Goal: Download file/media

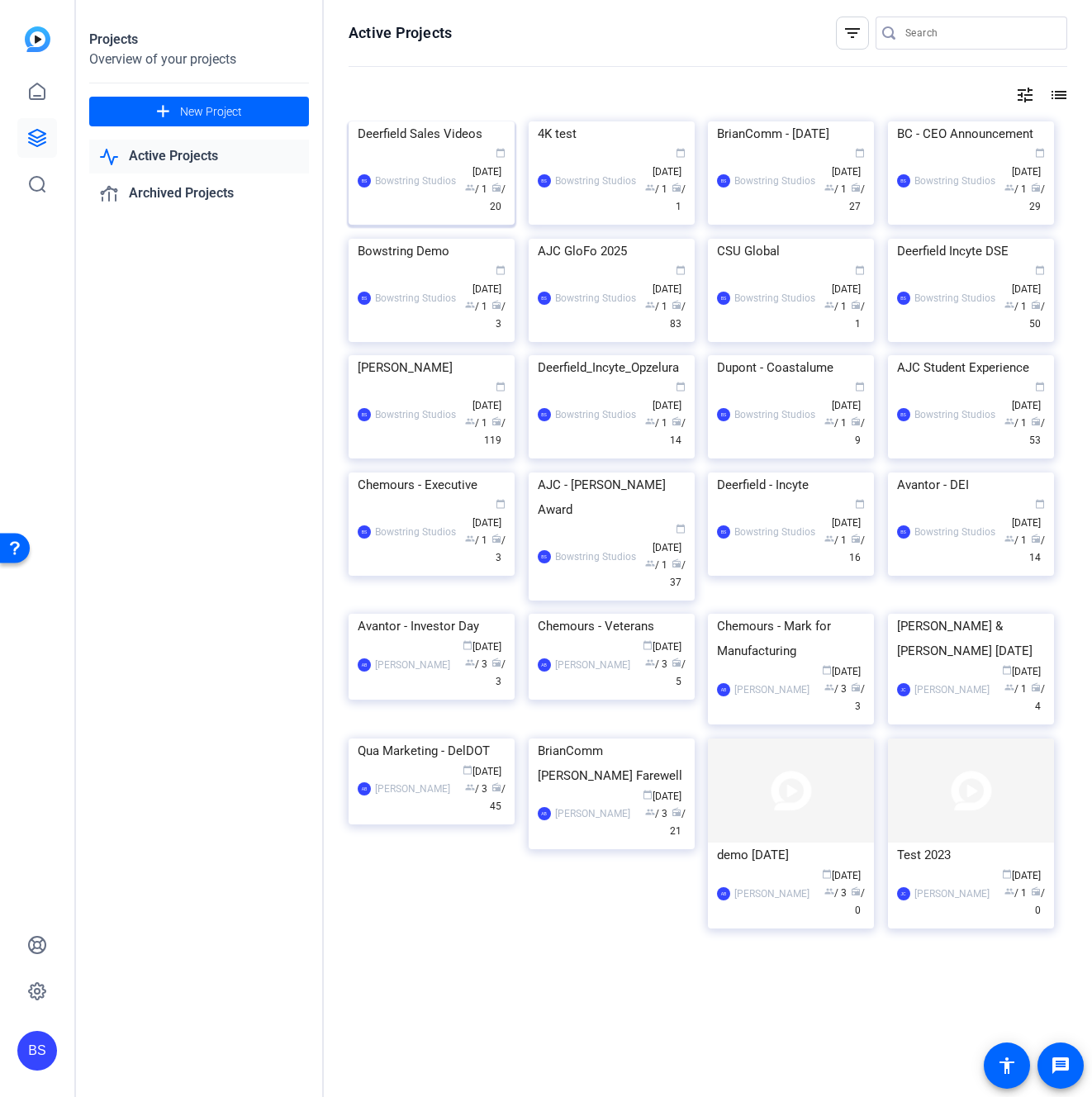
click at [397, 122] on img at bounding box center [432, 122] width 166 height 0
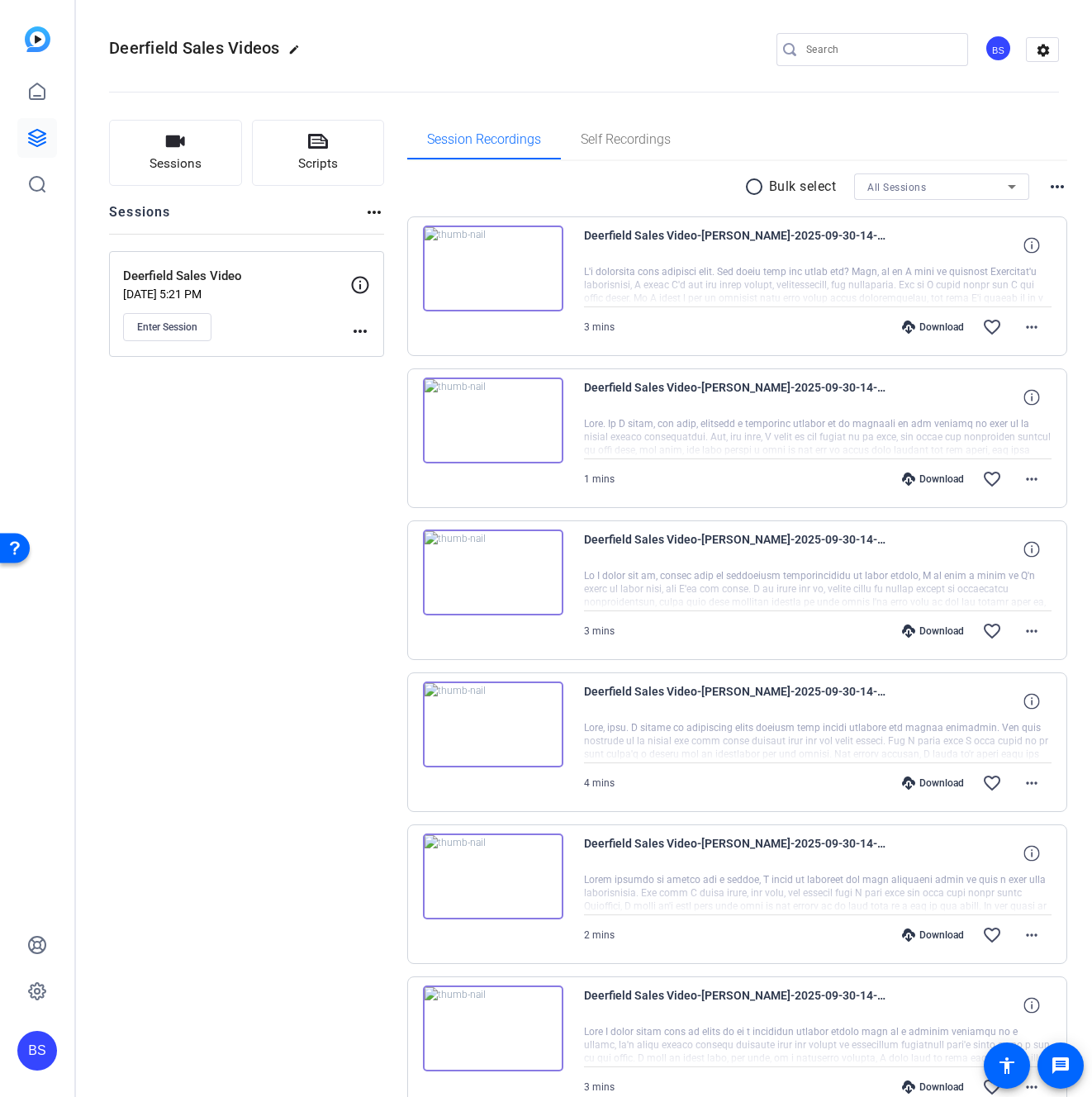
scroll to position [730, 0]
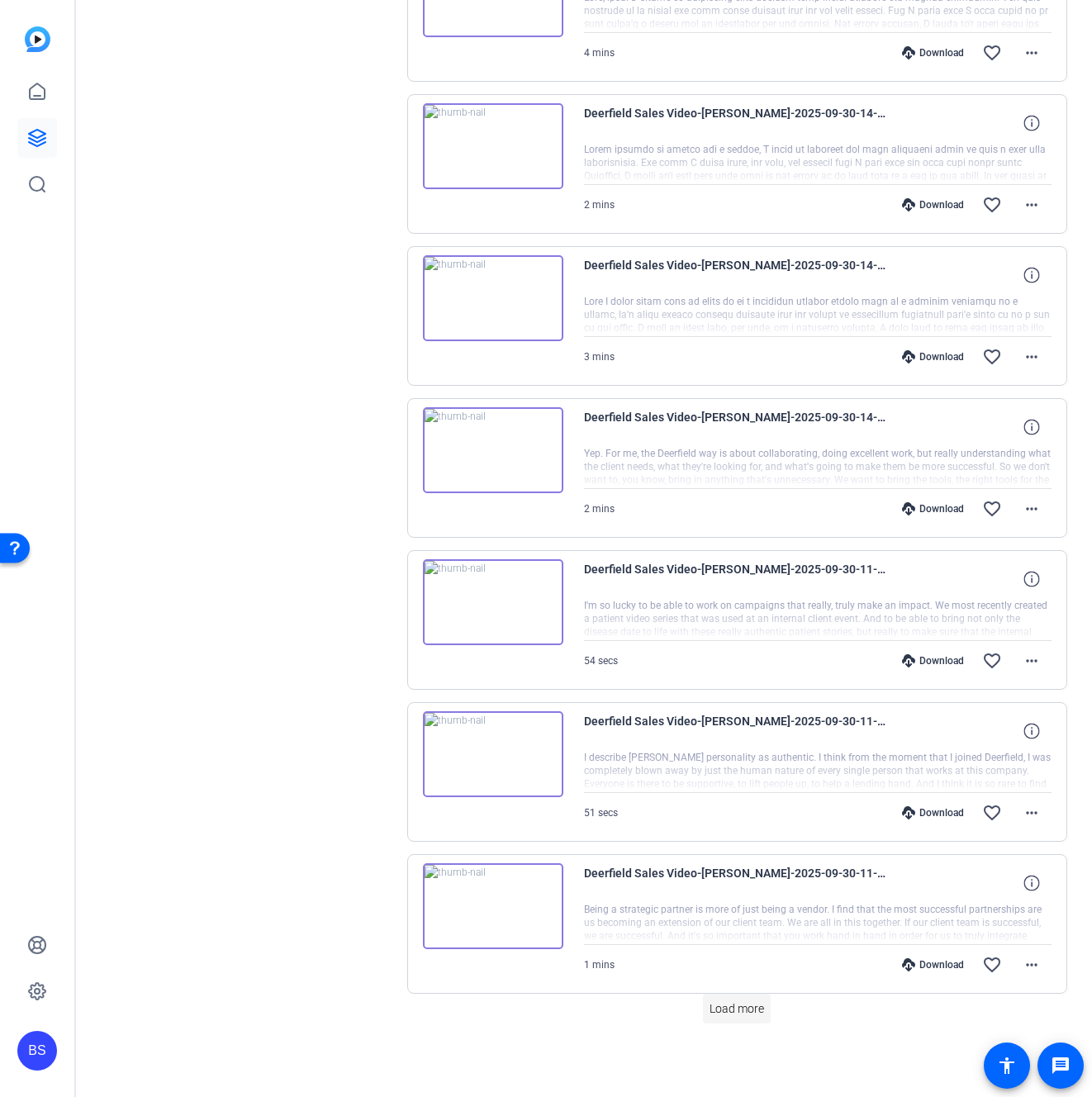
click at [740, 1014] on span "Load more" at bounding box center [737, 1008] width 55 height 17
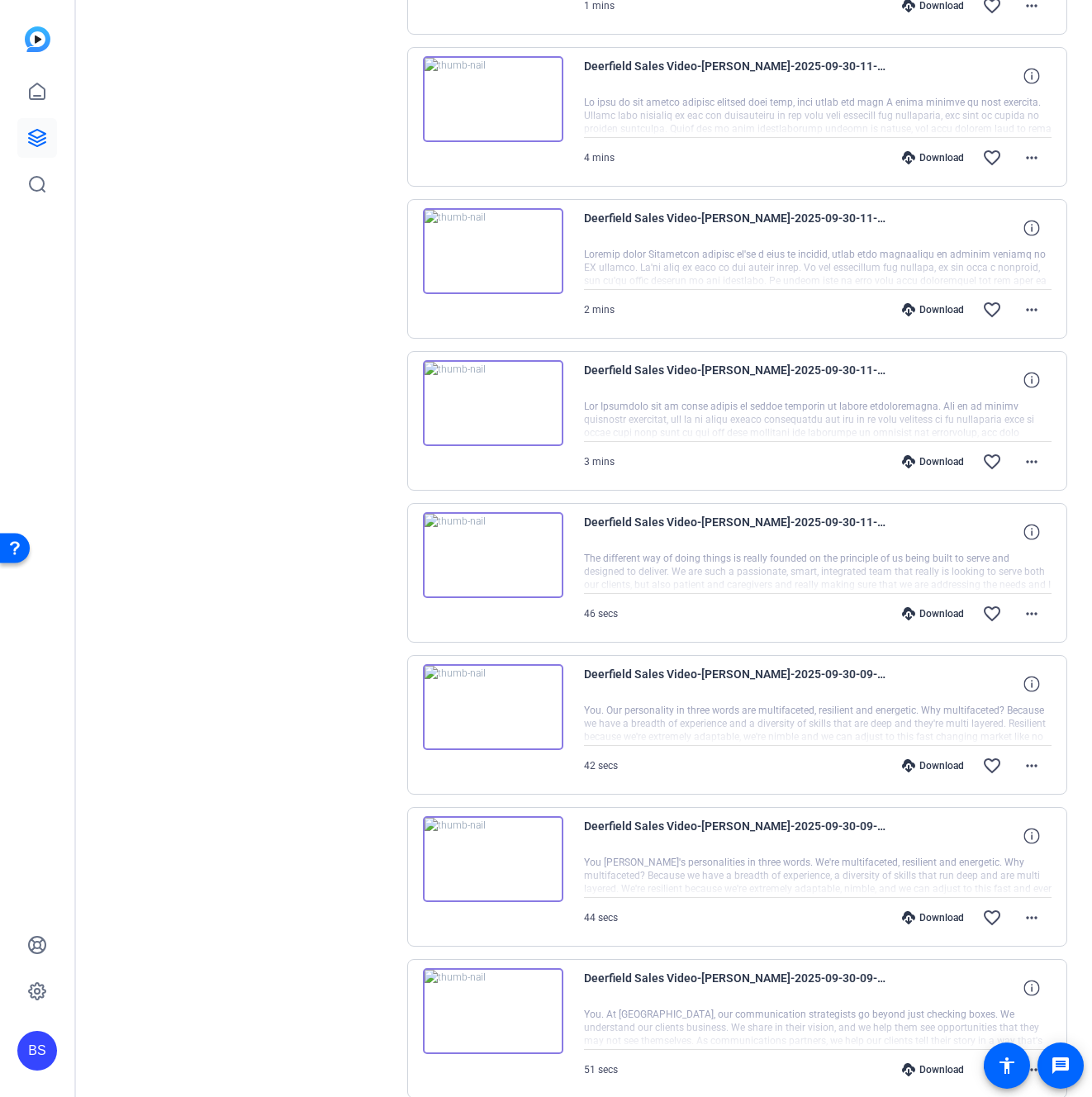
scroll to position [0, 0]
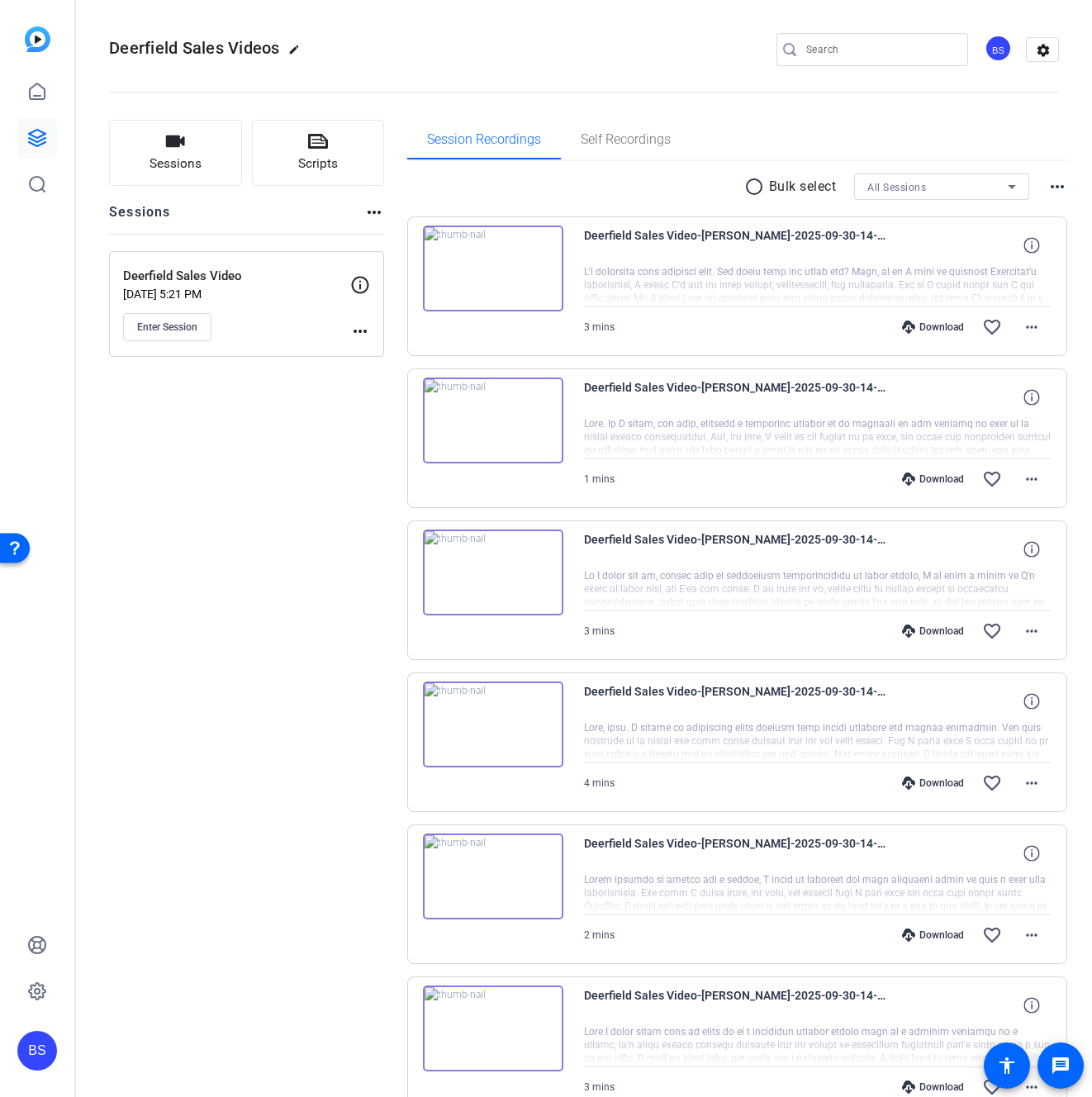
click at [746, 186] on mat-icon "radio_button_unchecked" at bounding box center [757, 187] width 24 height 20
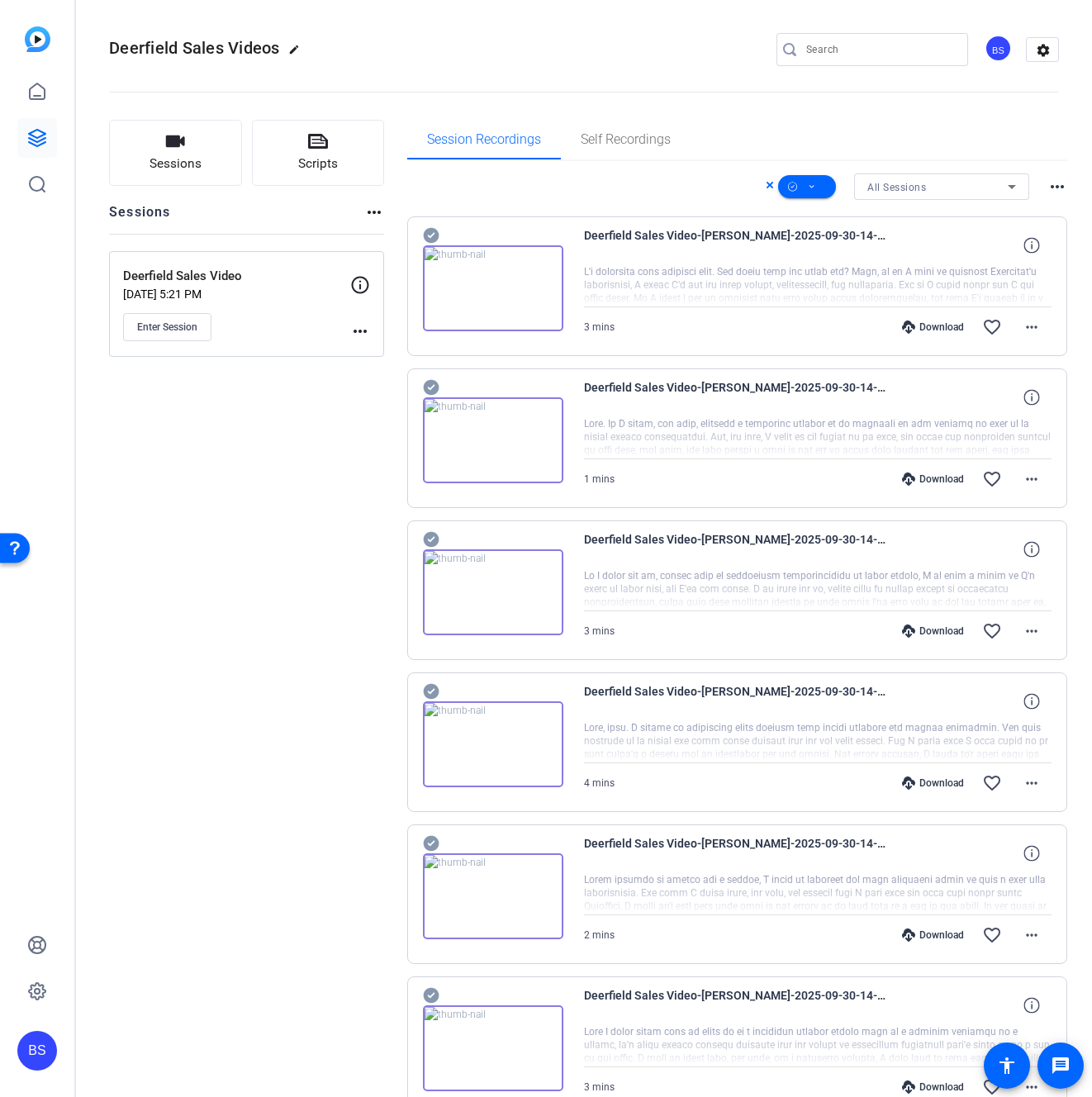
click at [428, 235] on icon at bounding box center [432, 235] width 17 height 20
click at [432, 385] on icon at bounding box center [431, 387] width 16 height 16
click at [427, 539] on icon at bounding box center [432, 539] width 17 height 20
click at [432, 688] on icon at bounding box center [431, 692] width 16 height 16
click at [428, 844] on icon at bounding box center [431, 843] width 16 height 16
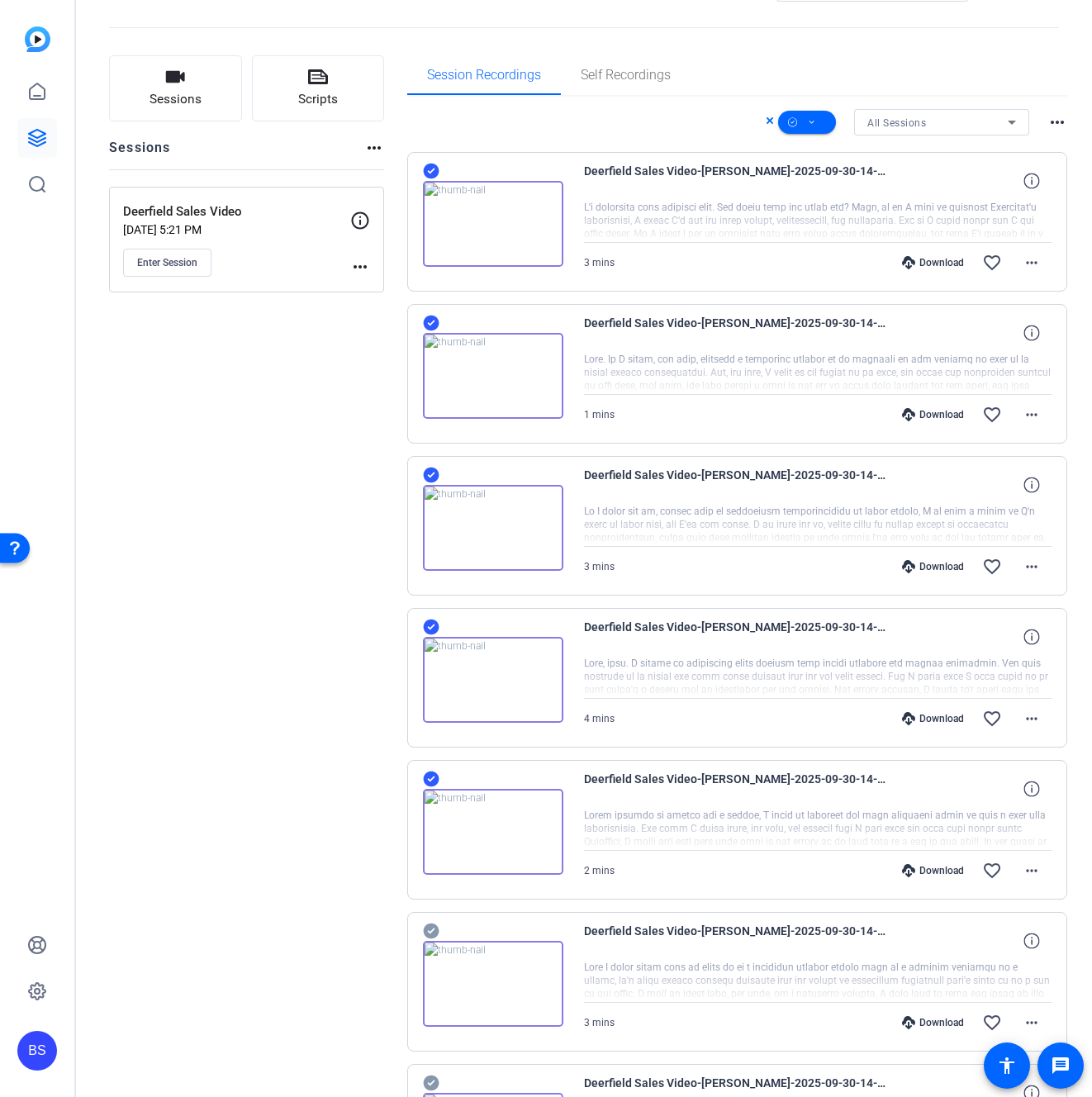
scroll to position [128, 0]
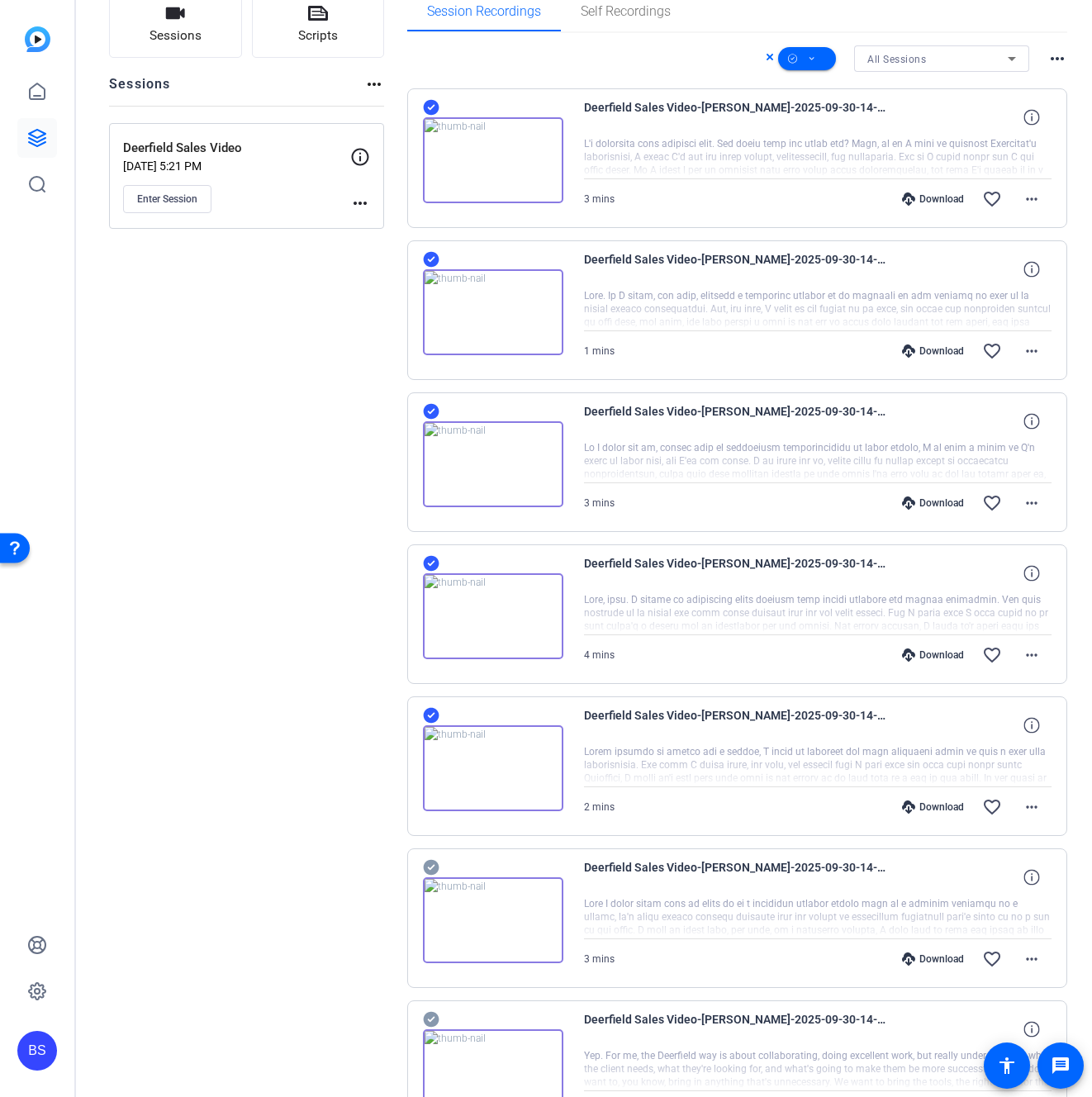
click at [432, 866] on icon at bounding box center [431, 867] width 16 height 16
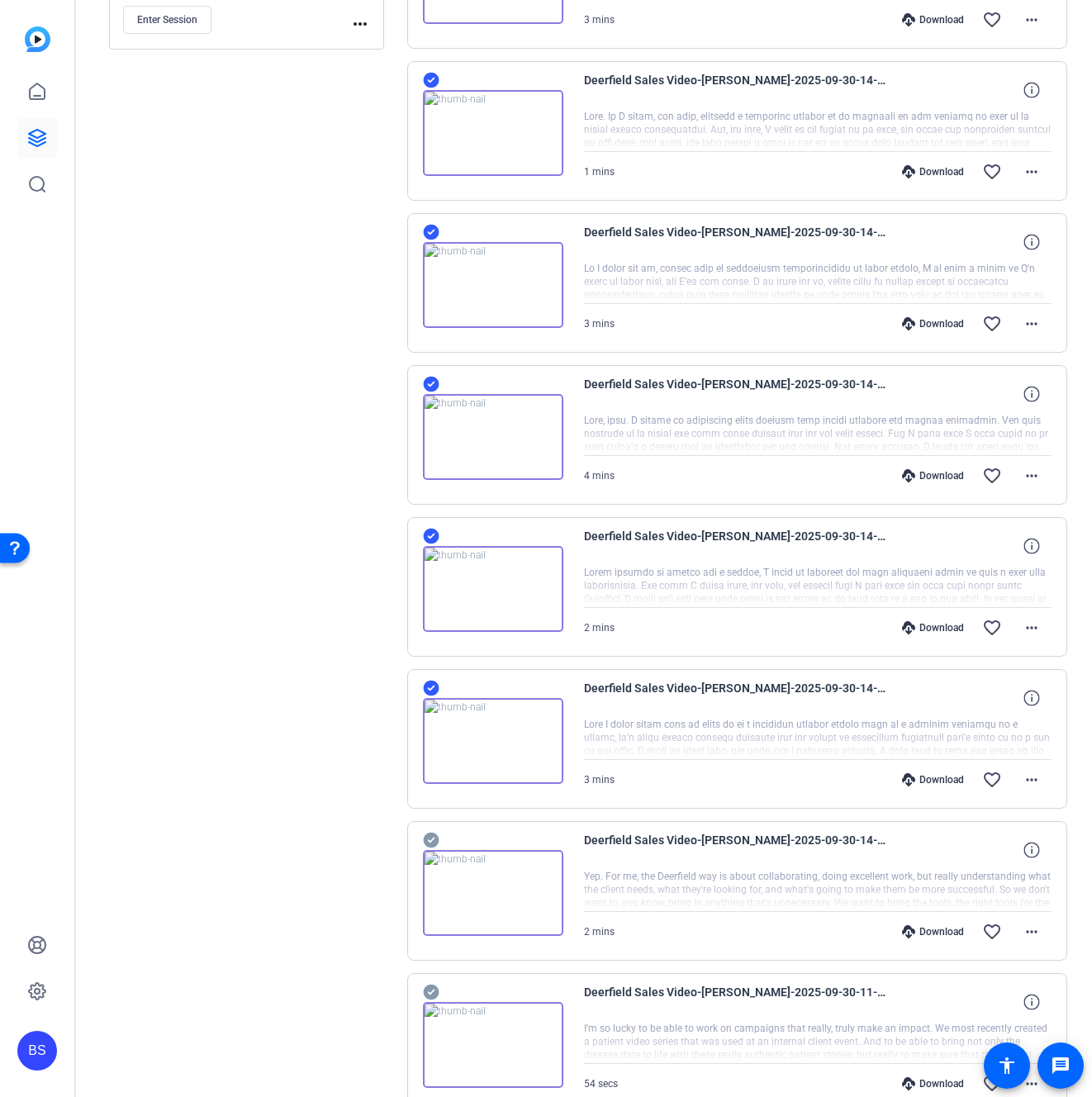
scroll to position [401, 0]
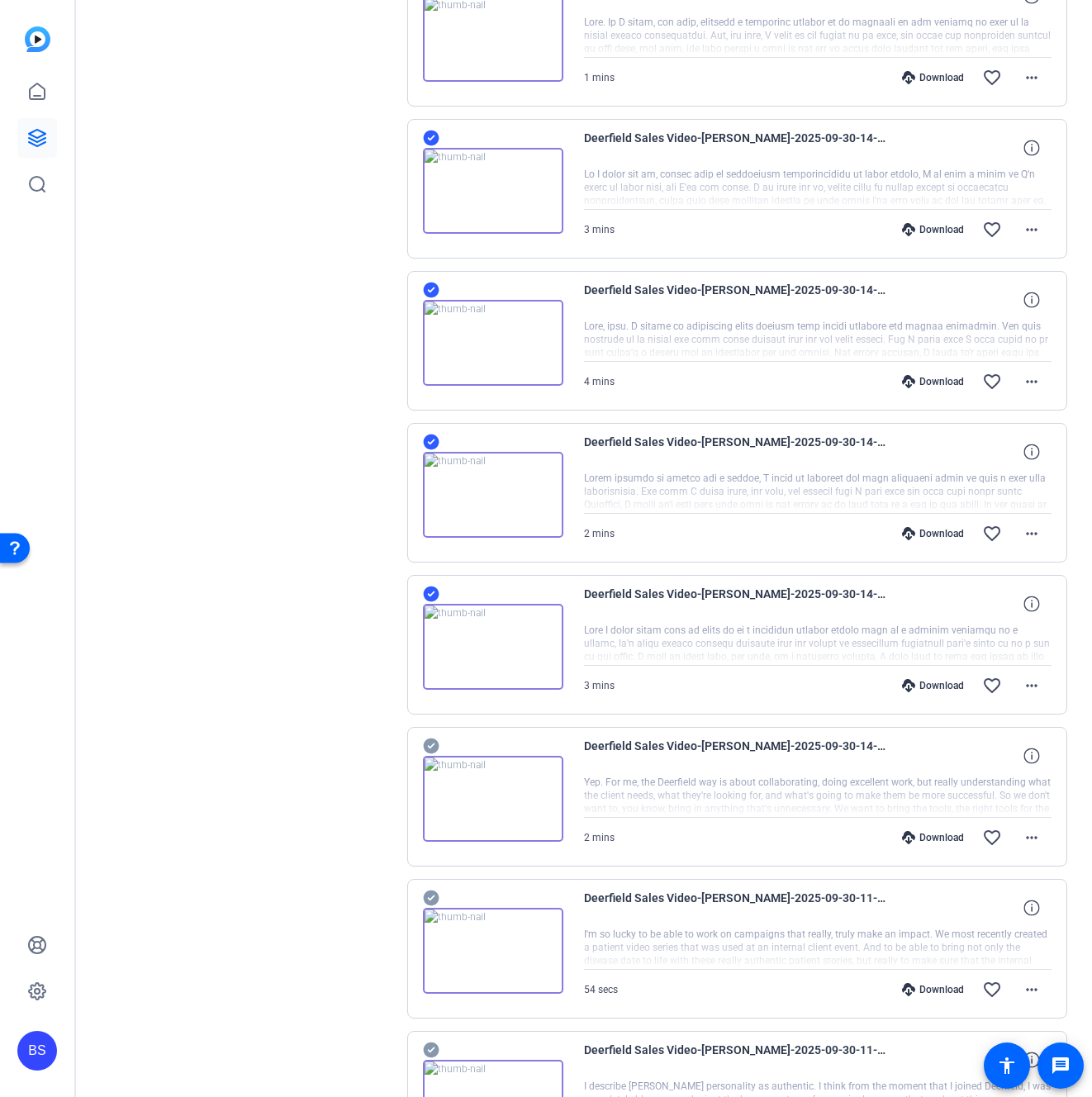
click at [432, 742] on icon at bounding box center [431, 746] width 16 height 16
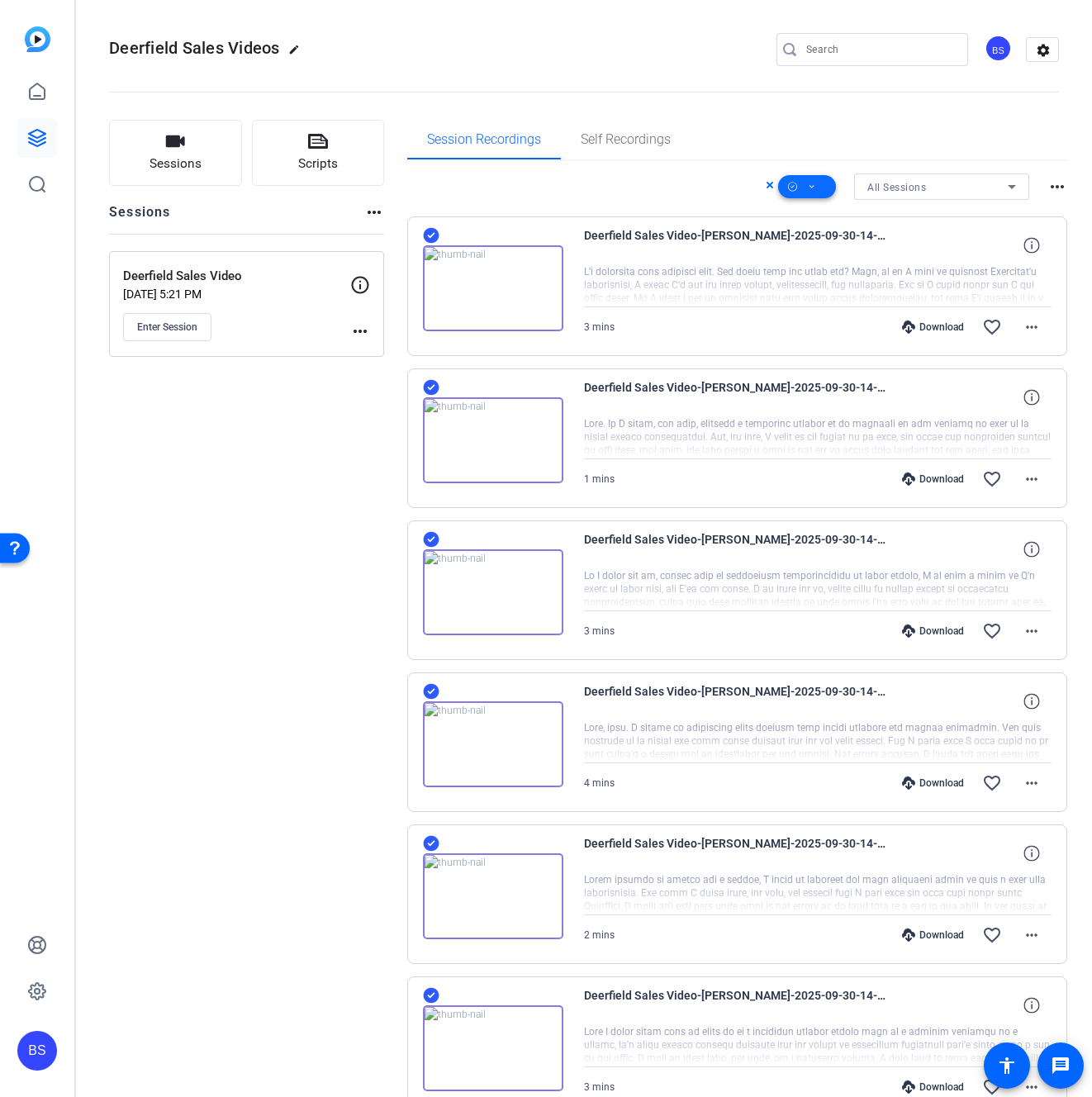
click at [807, 190] on icon at bounding box center [811, 188] width 8 height 21
click at [814, 274] on span "Download MP4" at bounding box center [825, 274] width 88 height 20
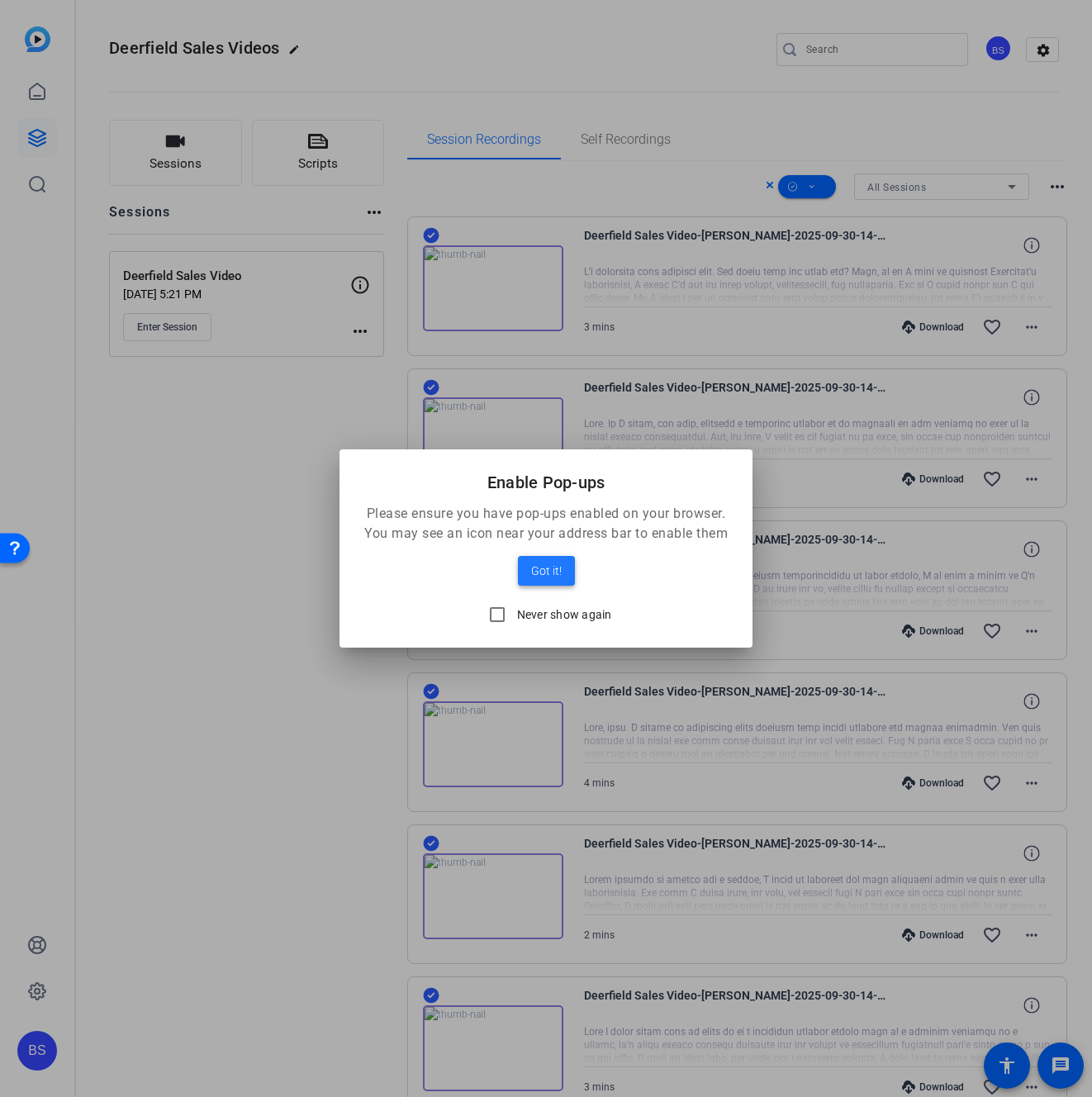
click at [557, 580] on span "Got it!" at bounding box center [546, 570] width 30 height 20
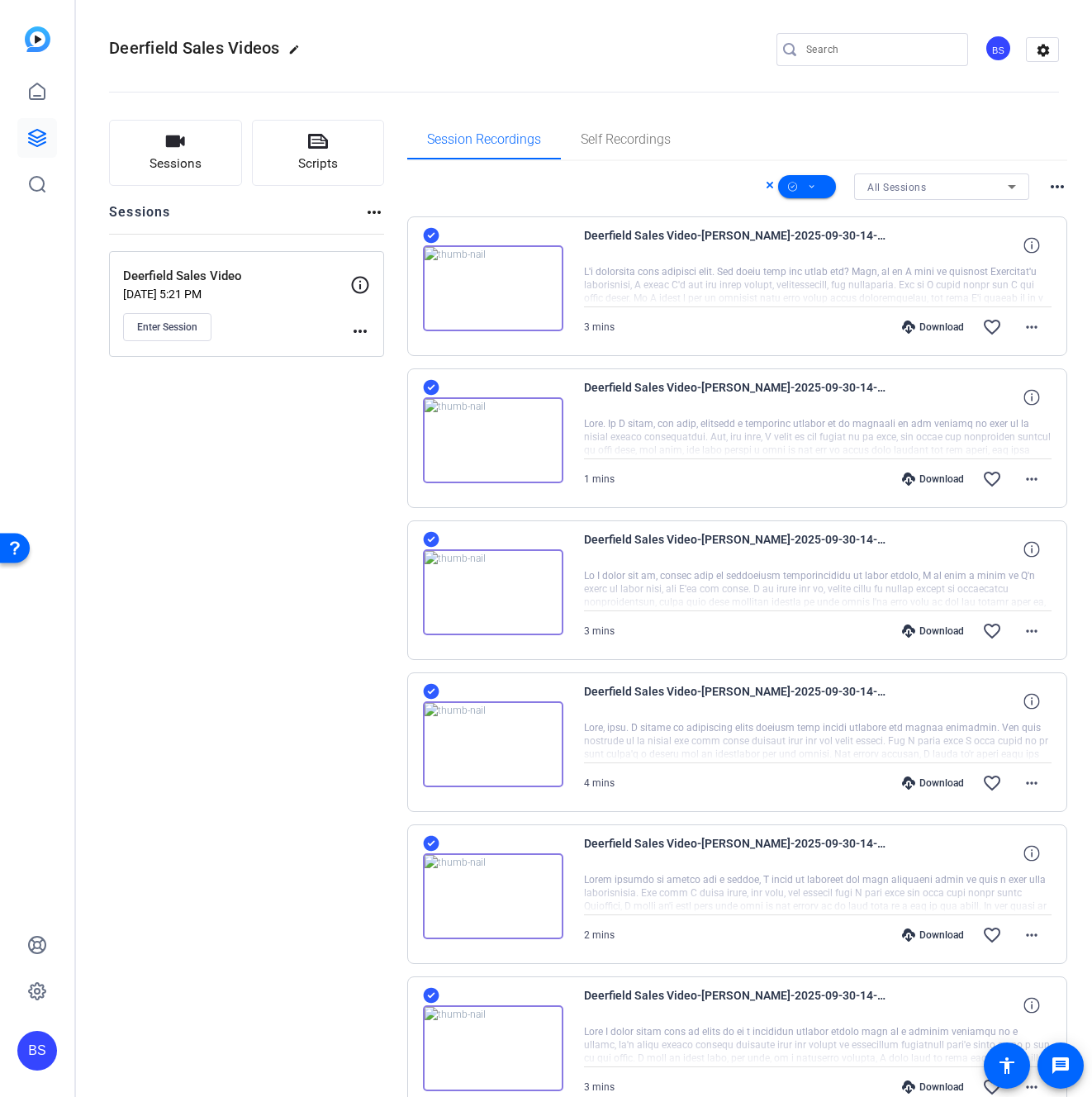
click at [766, 185] on icon at bounding box center [769, 185] width 7 height 7
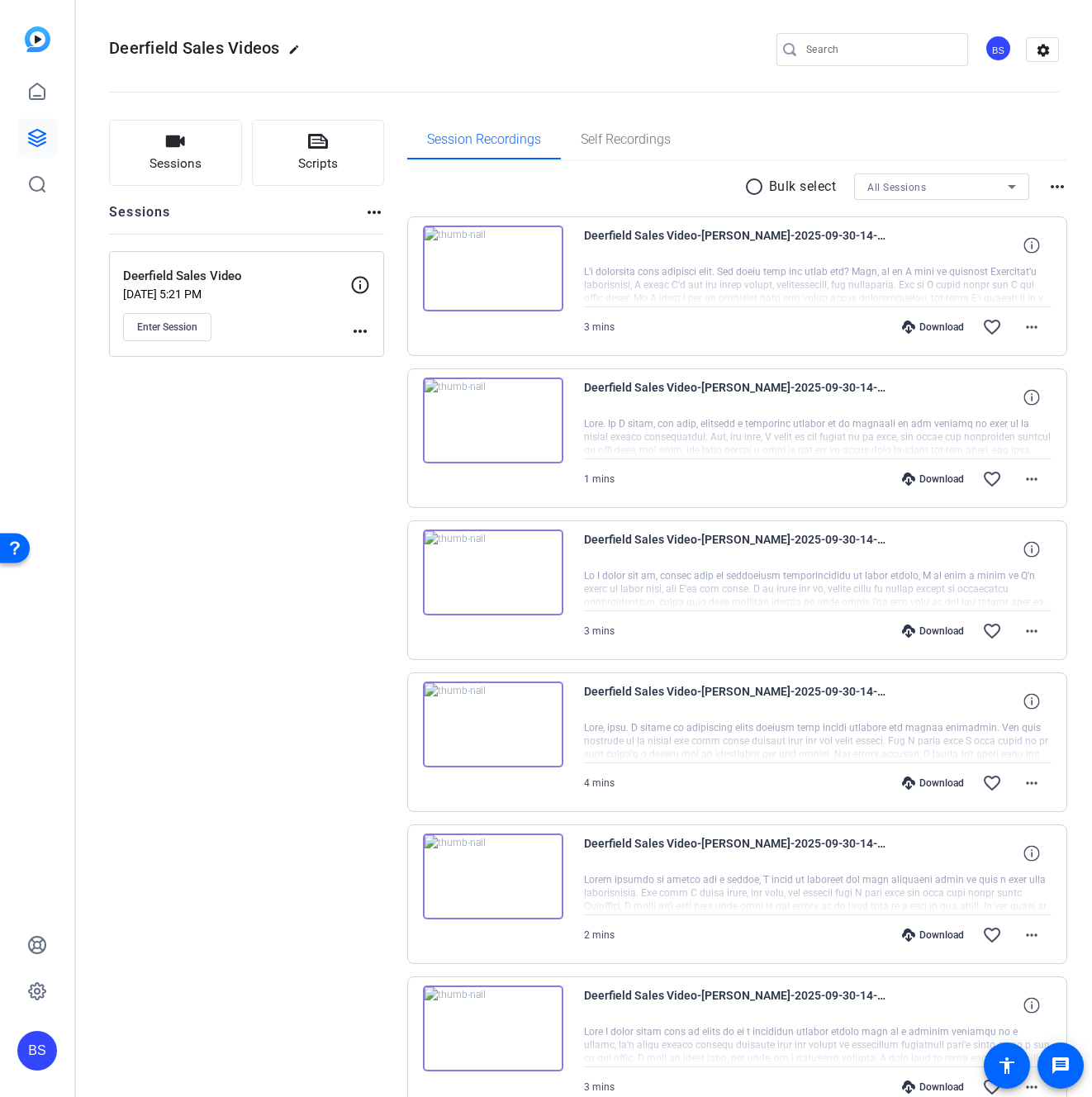
click at [933, 470] on div "Download favorite_border more_horiz" at bounding box center [888, 479] width 328 height 40
click at [931, 477] on div "Download" at bounding box center [932, 479] width 78 height 13
click at [924, 632] on div "Download" at bounding box center [932, 631] width 78 height 13
click at [1021, 478] on mat-icon "more_horiz" at bounding box center [1031, 479] width 20 height 20
click at [998, 550] on span "Download MP4" at bounding box center [979, 555] width 99 height 20
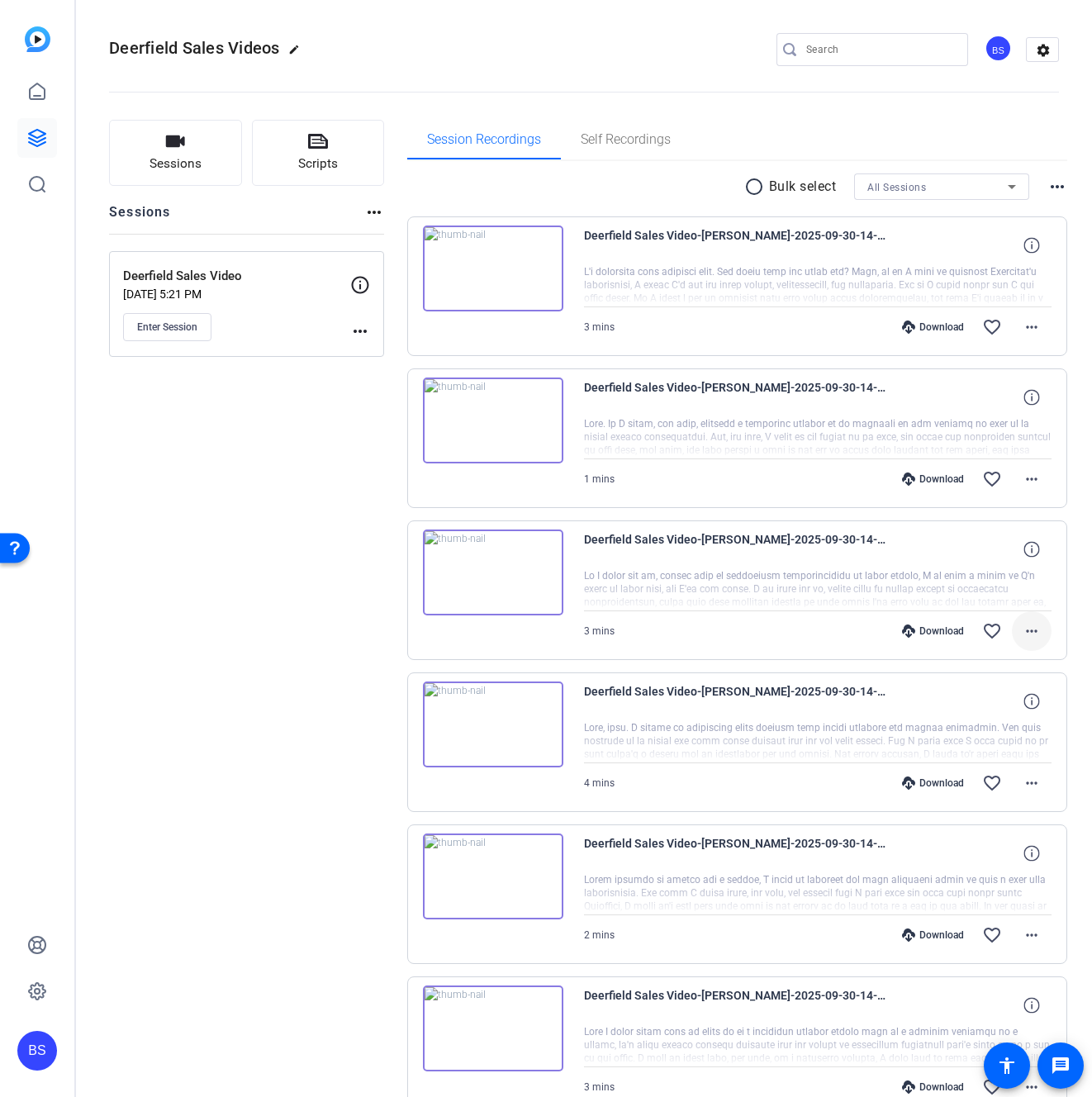
click at [1027, 632] on mat-icon "more_horiz" at bounding box center [1031, 630] width 20 height 20
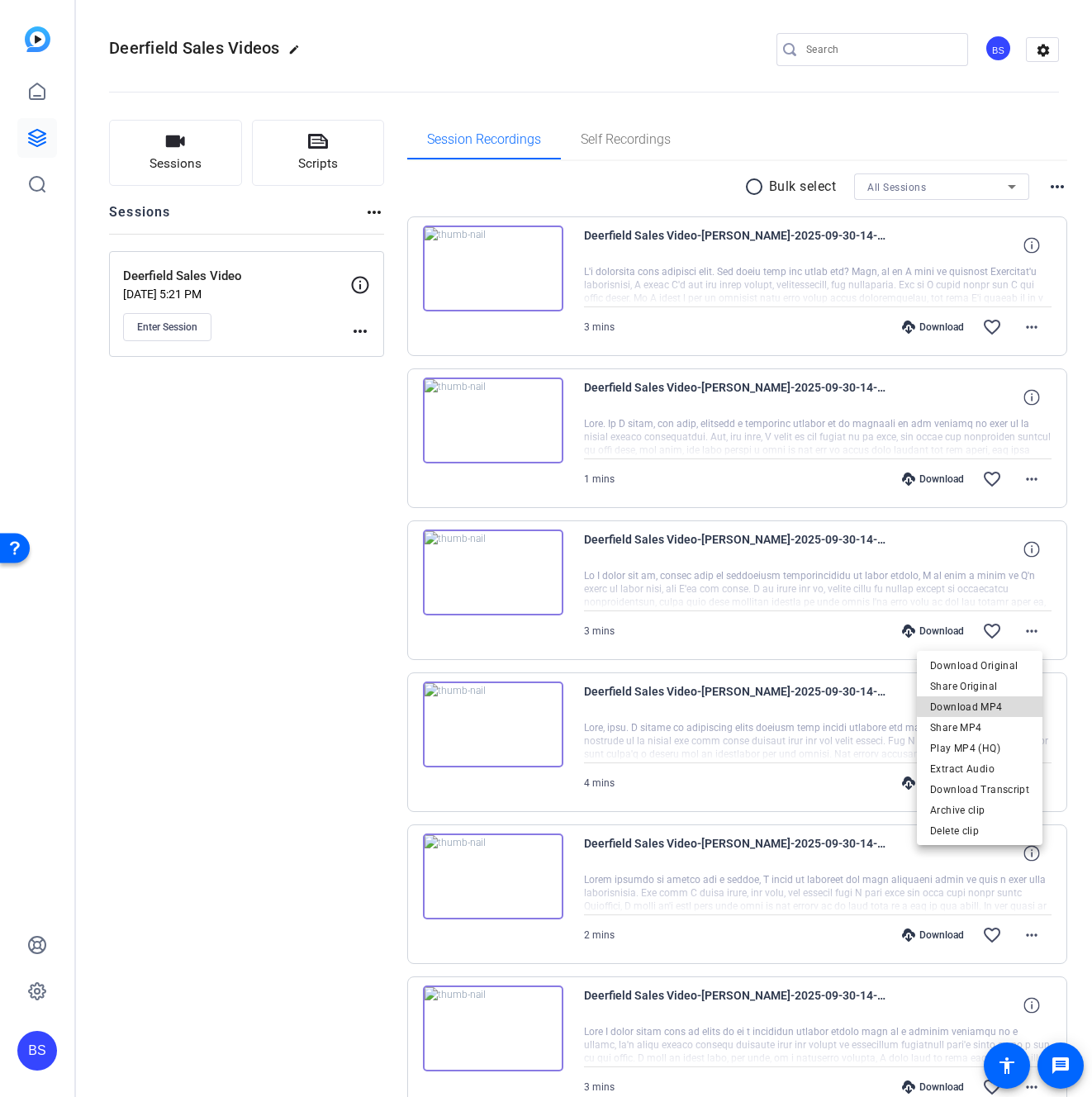
click at [994, 704] on span "Download MP4" at bounding box center [979, 707] width 99 height 20
click at [1021, 786] on mat-icon "more_horiz" at bounding box center [1031, 782] width 20 height 20
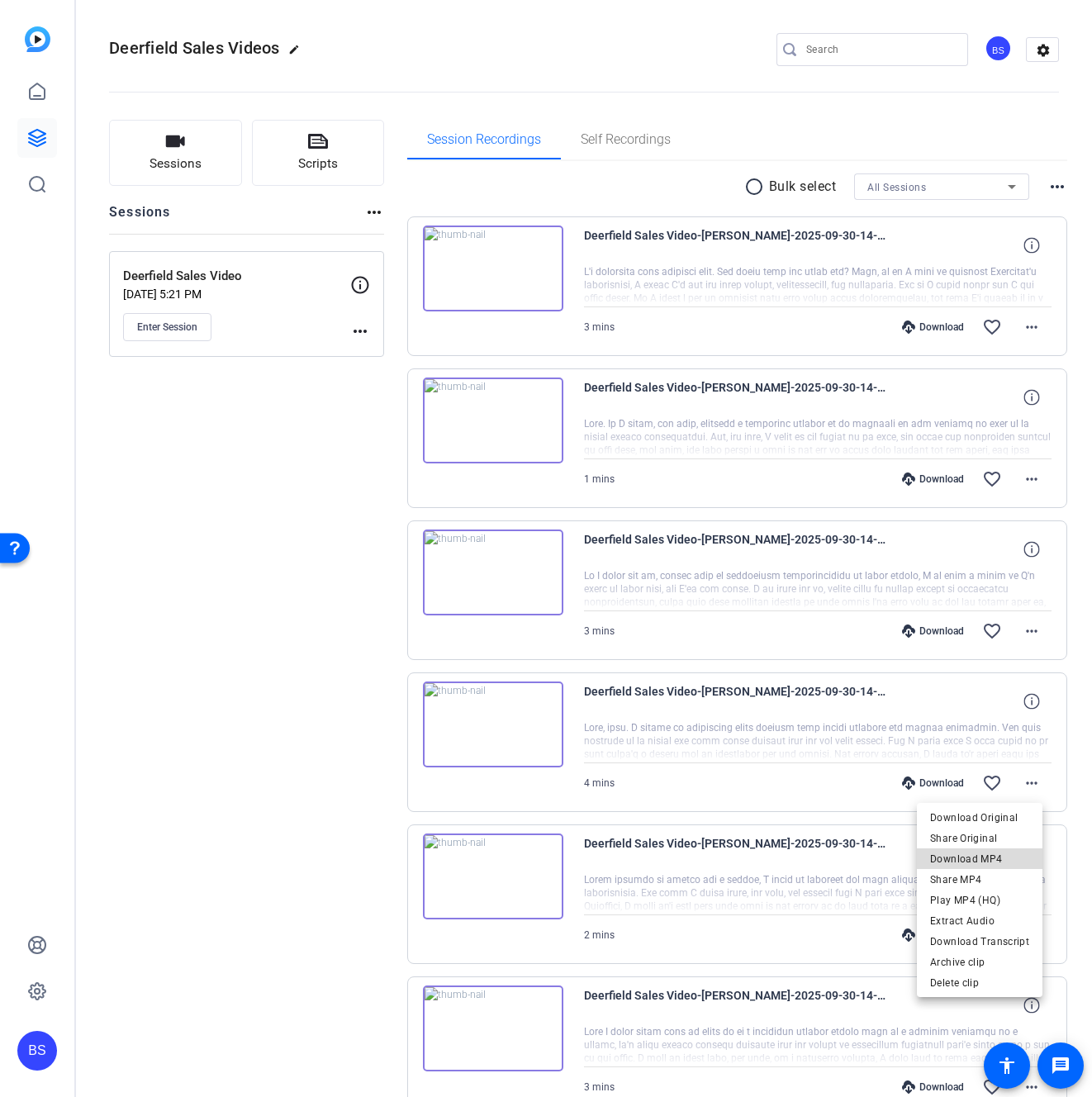
click at [1006, 860] on span "Download MP4" at bounding box center [979, 859] width 99 height 20
click at [1027, 941] on mat-icon "more_horiz" at bounding box center [1031, 935] width 20 height 20
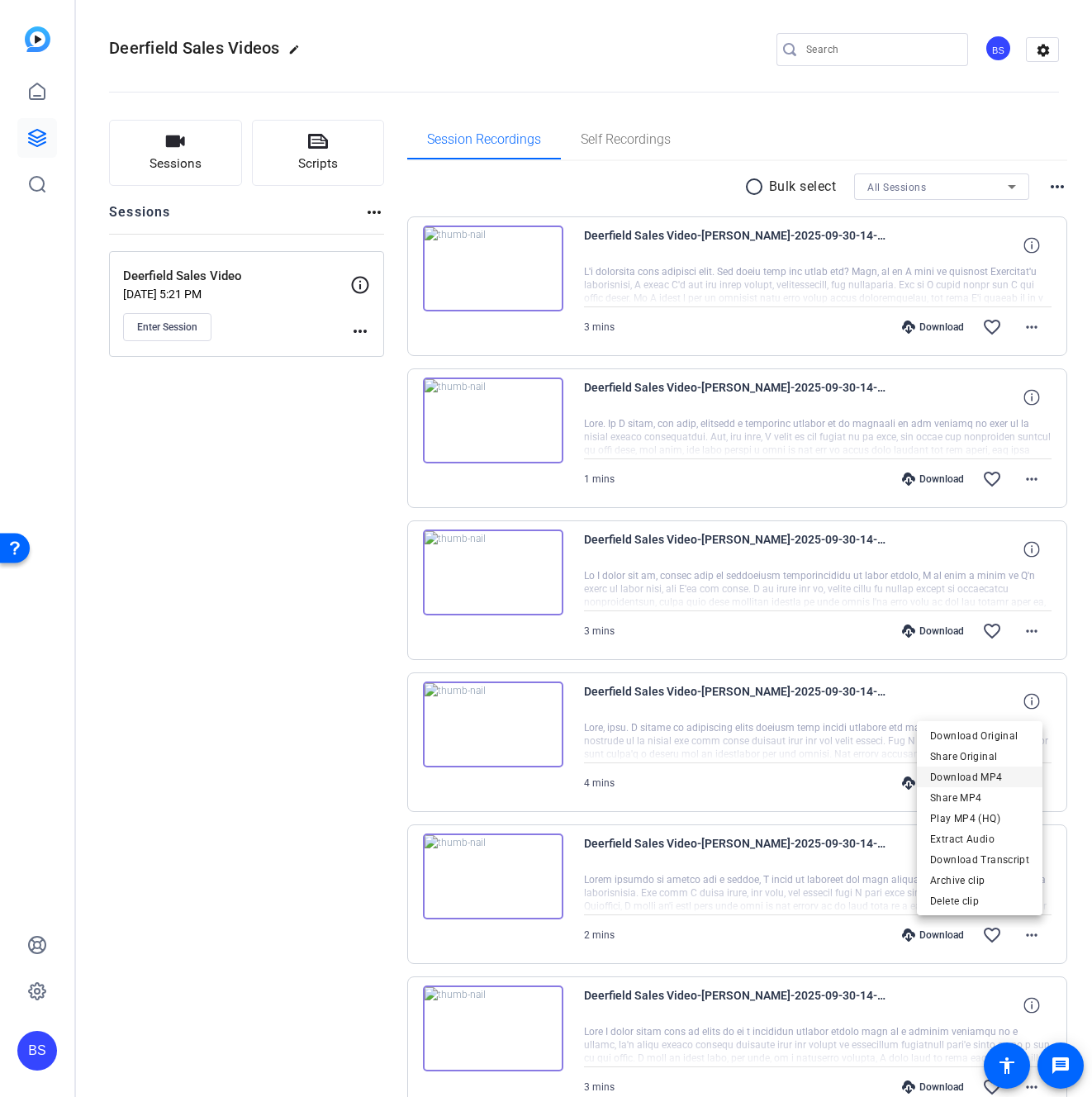
click at [972, 775] on span "Download MP4" at bounding box center [979, 777] width 99 height 20
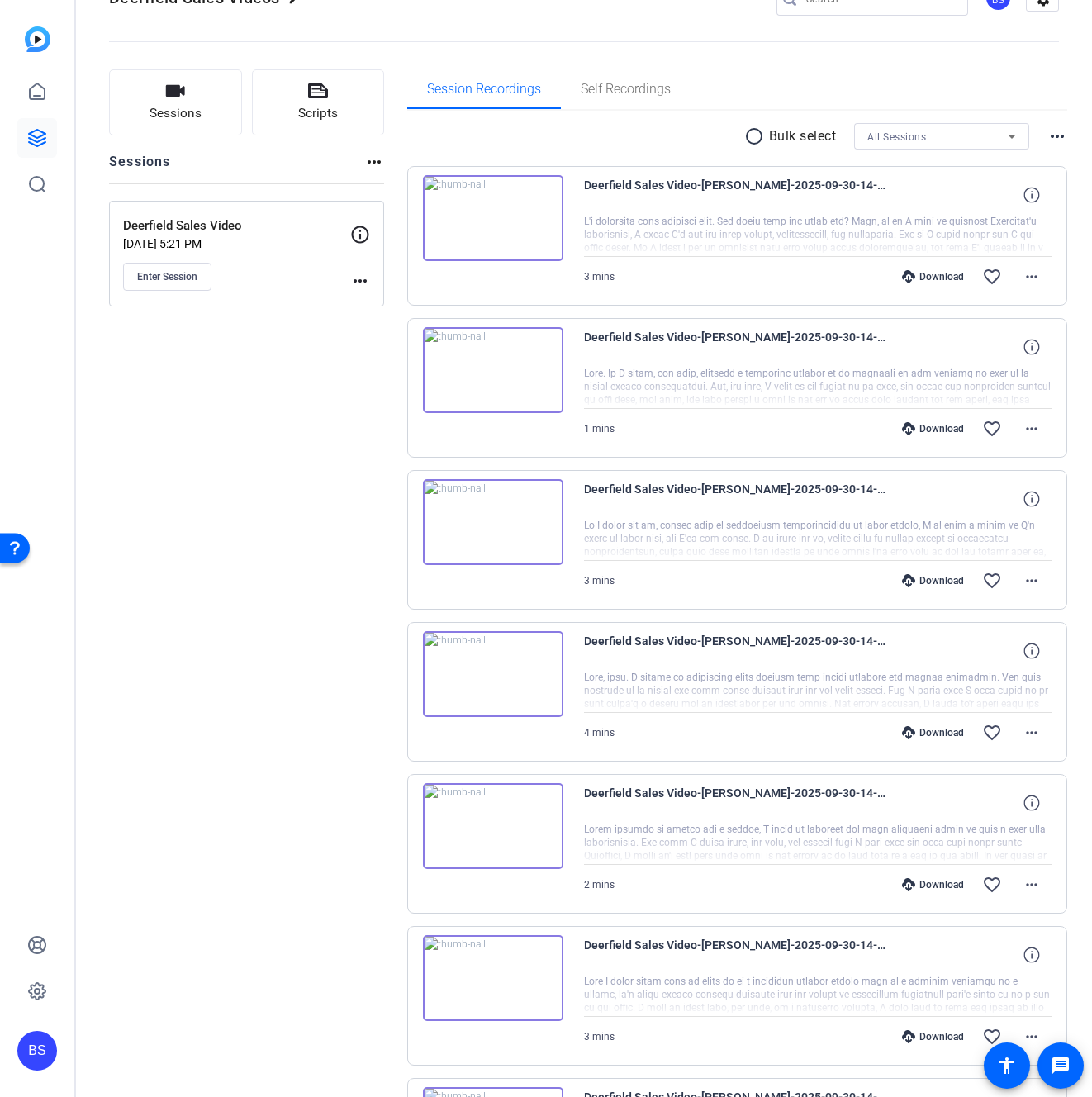
scroll to position [52, 0]
click at [1028, 1036] on mat-icon "more_horiz" at bounding box center [1031, 1035] width 20 height 20
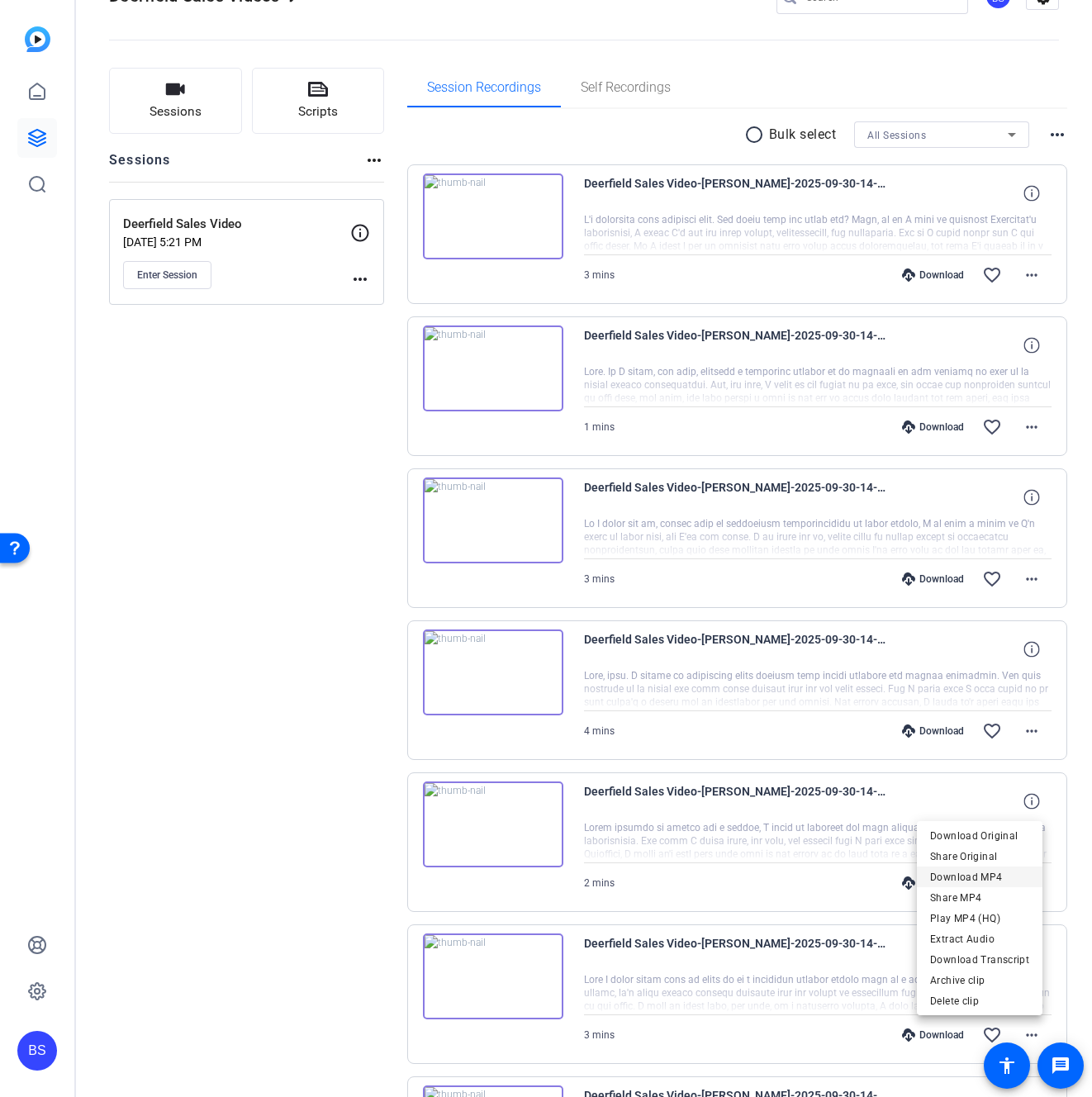
click at [986, 882] on span "Download MP4" at bounding box center [979, 876] width 99 height 20
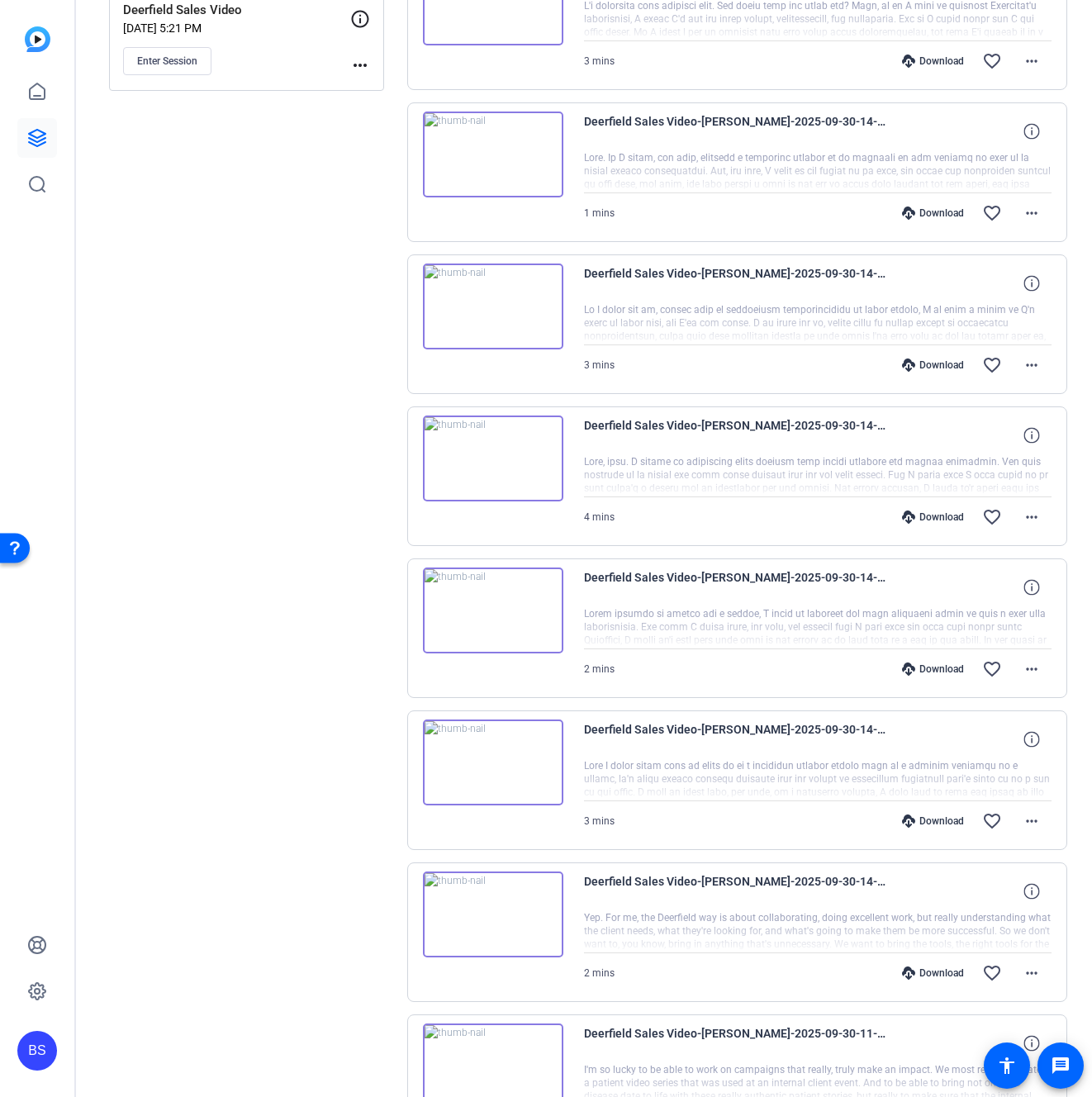
scroll to position [313, 0]
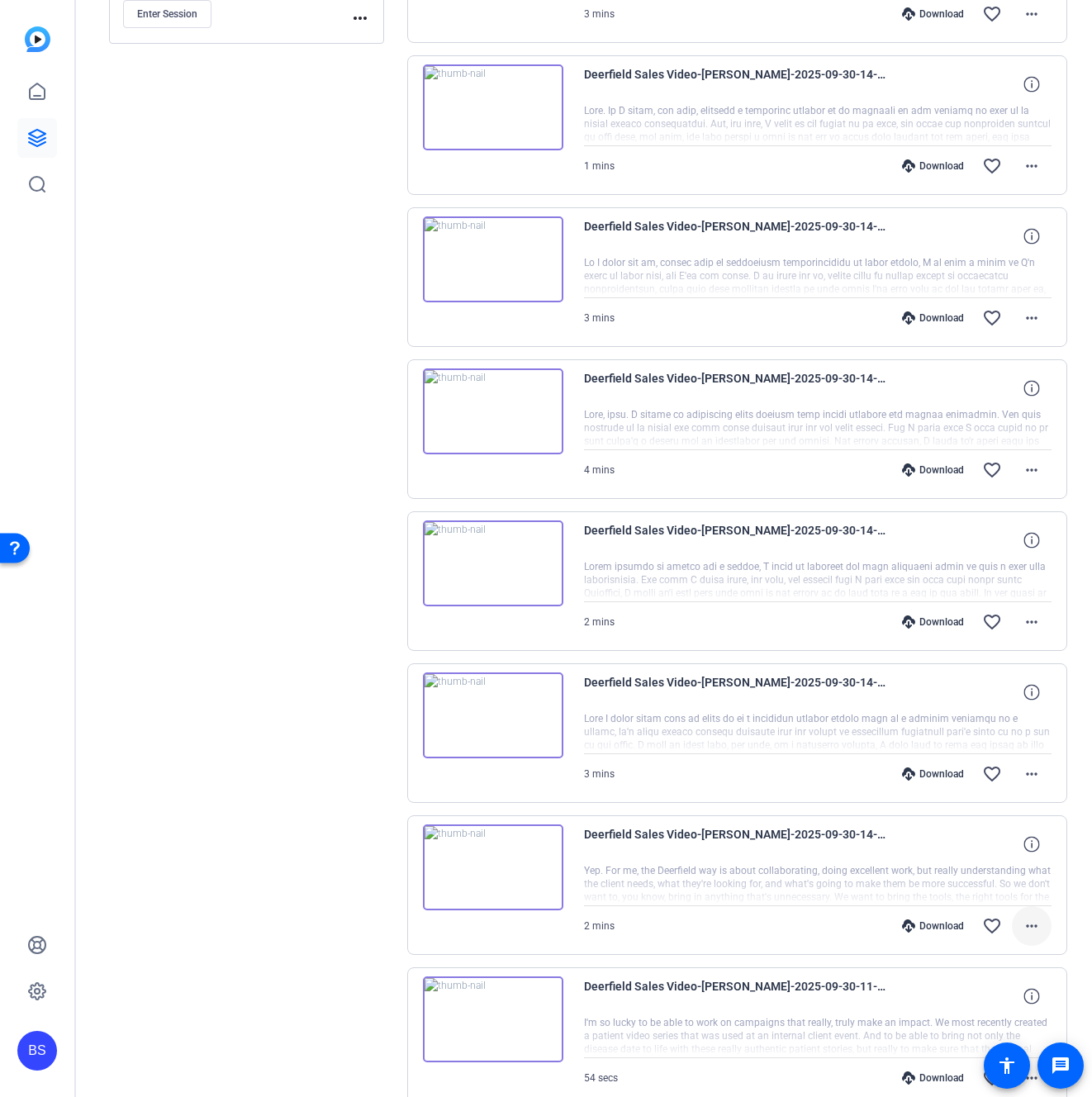
click at [1024, 927] on mat-icon "more_horiz" at bounding box center [1031, 925] width 20 height 20
click at [986, 764] on span "Download MP4" at bounding box center [979, 768] width 99 height 20
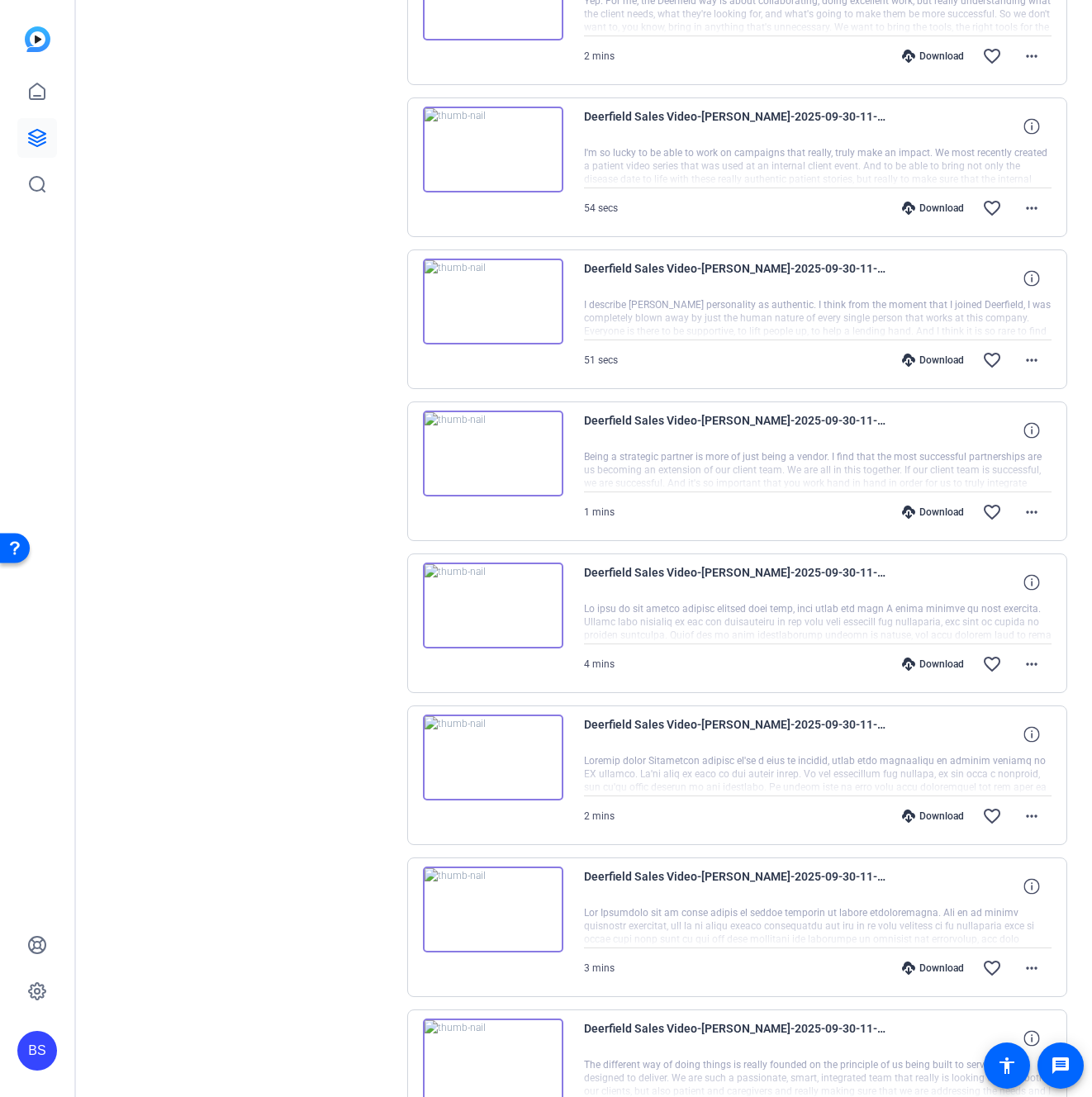
scroll to position [1195, 0]
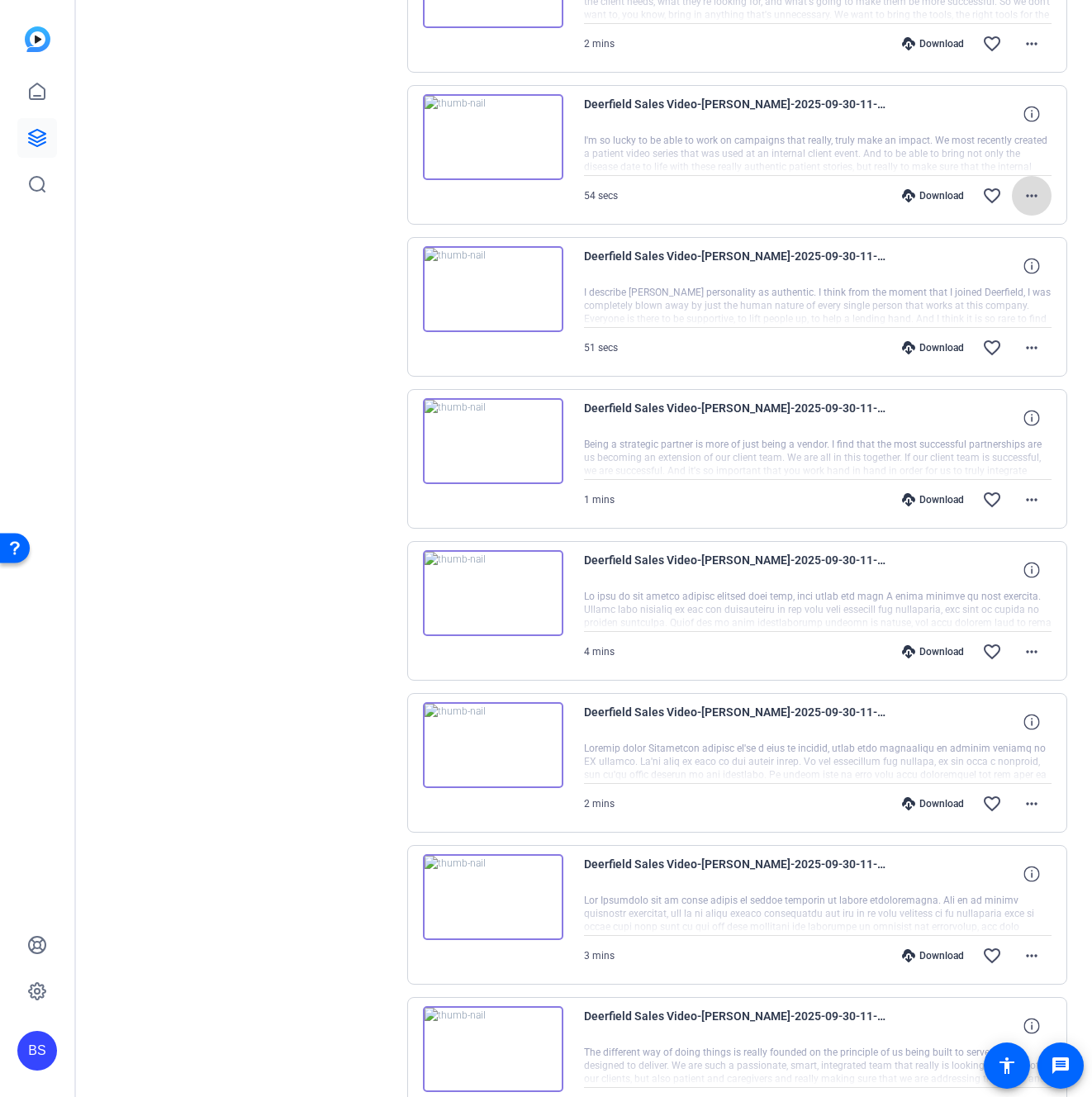
click at [1025, 193] on mat-icon "more_horiz" at bounding box center [1031, 195] width 20 height 20
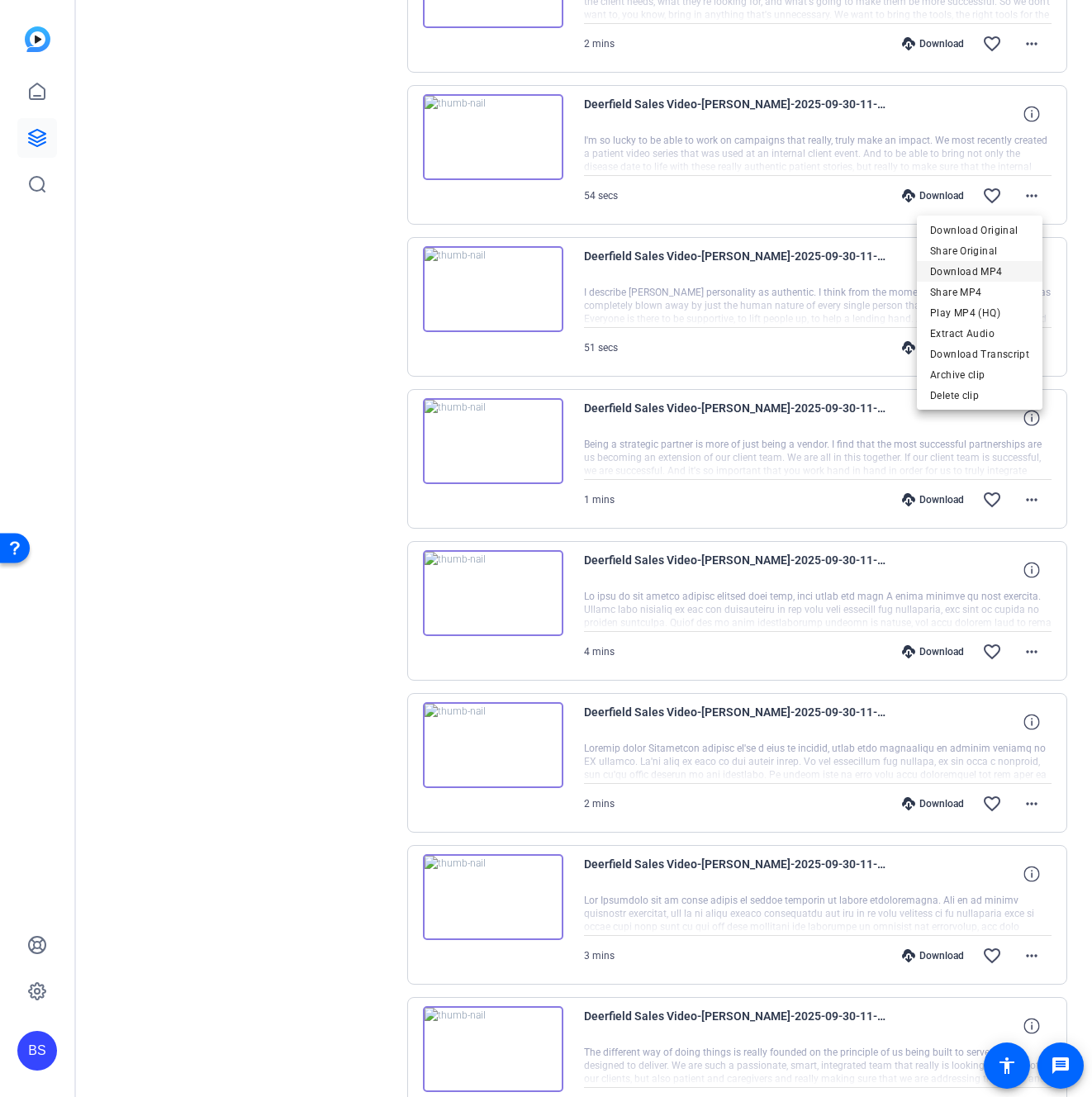
click at [990, 270] on span "Download MP4" at bounding box center [979, 271] width 99 height 20
click at [1059, 338] on div "Sessions Scripts Sessions more_horiz Deerfield Sales Video [DATE] 5:21 PM Enter…" at bounding box center [584, 513] width 1016 height 3218
click at [1027, 345] on mat-icon "more_horiz" at bounding box center [1031, 348] width 20 height 20
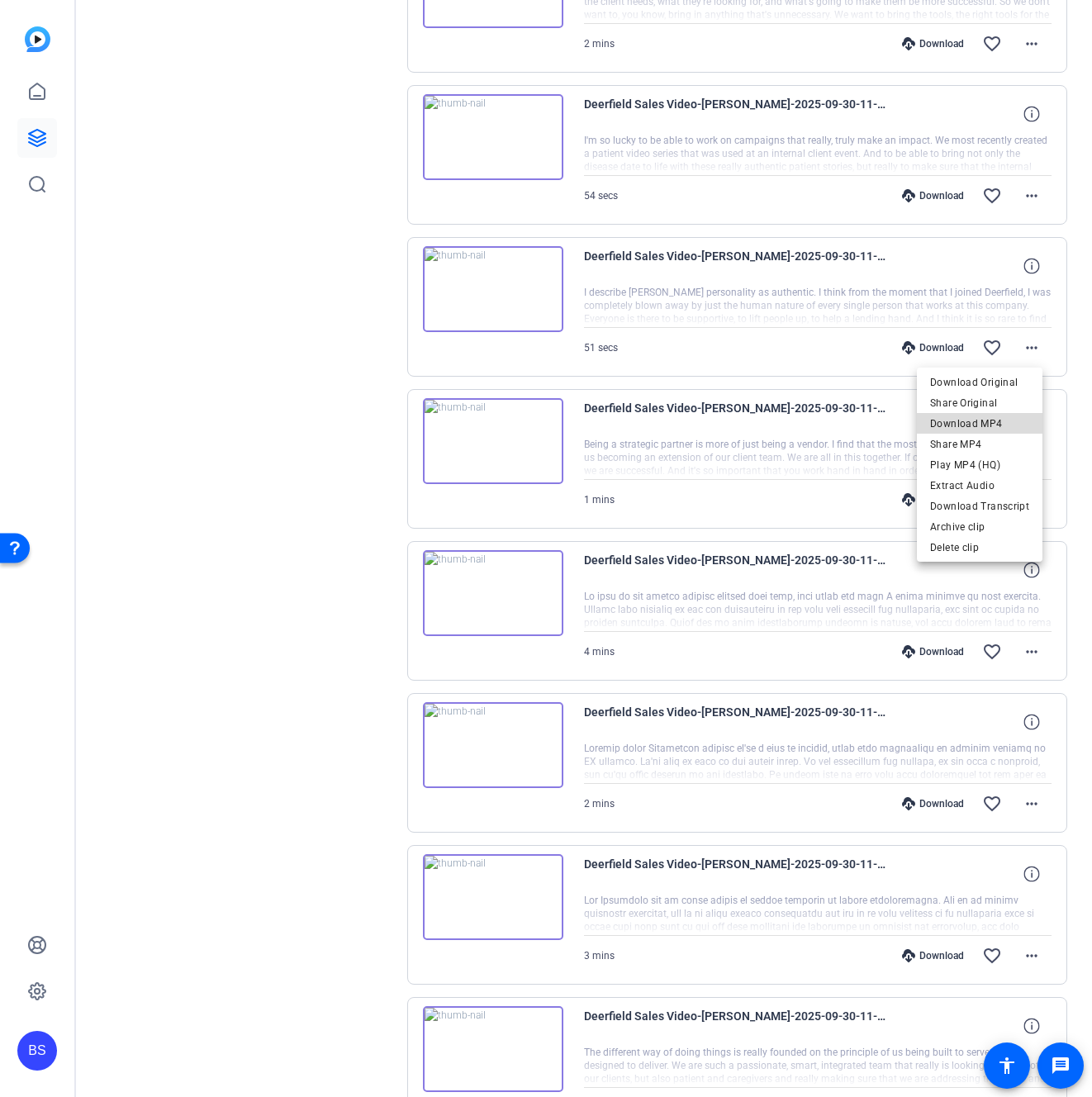
click at [995, 422] on span "Download MP4" at bounding box center [979, 423] width 99 height 20
click at [1023, 503] on mat-icon "more_horiz" at bounding box center [1031, 499] width 20 height 20
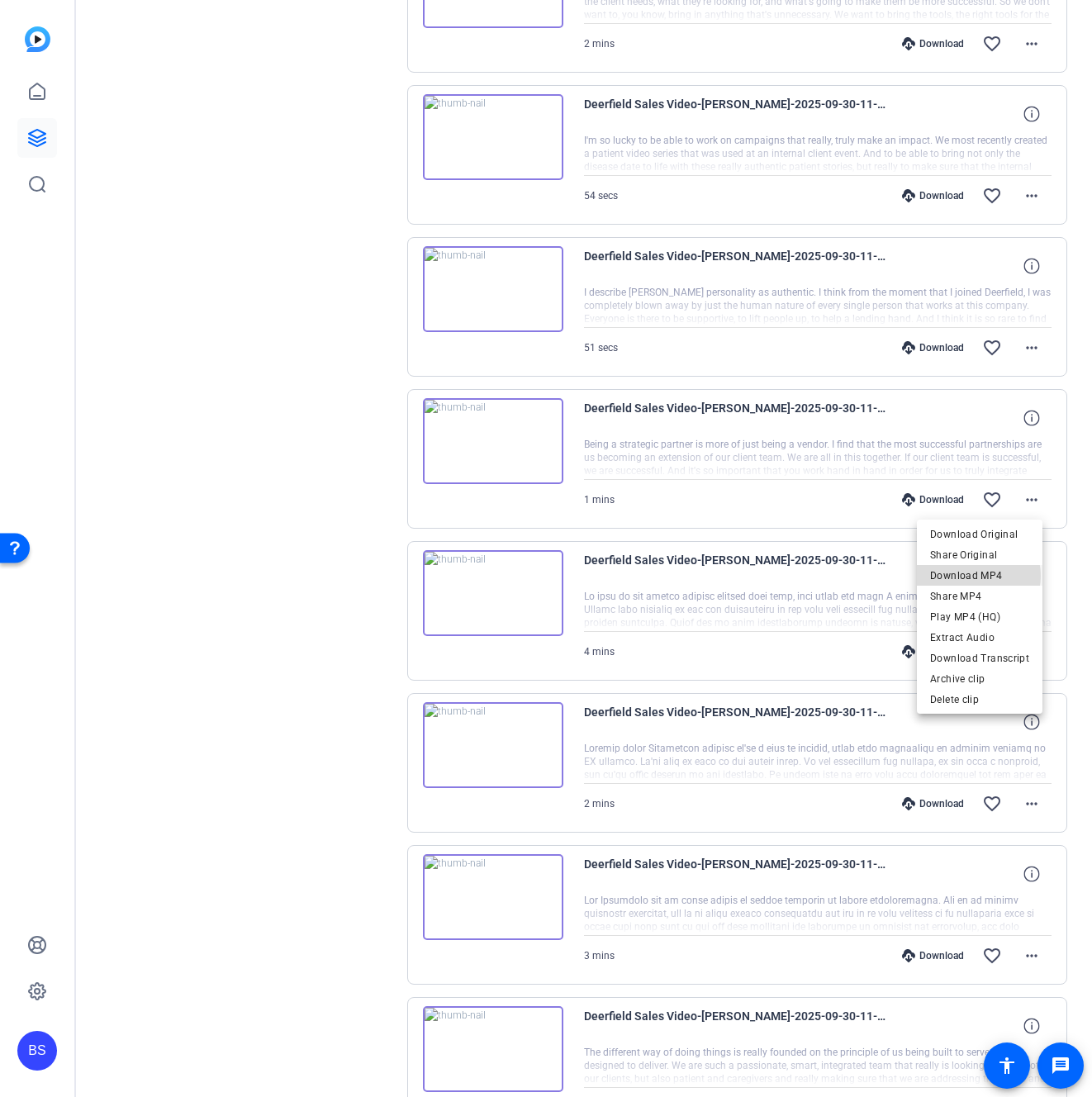
click at [976, 576] on span "Download MP4" at bounding box center [979, 575] width 99 height 20
click at [1021, 650] on mat-icon "more_horiz" at bounding box center [1031, 651] width 20 height 20
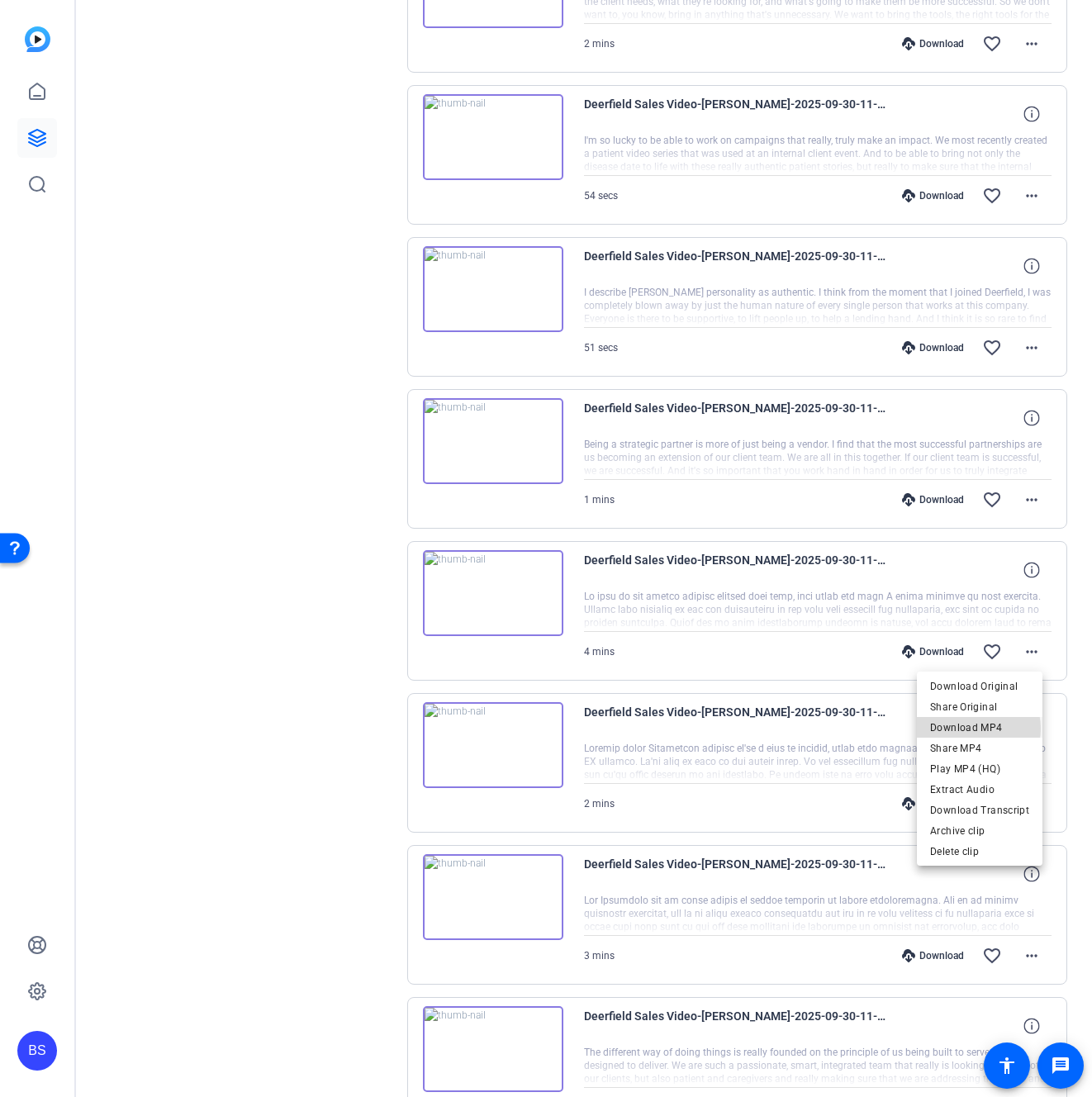
click at [978, 729] on span "Download MP4" at bounding box center [979, 728] width 99 height 20
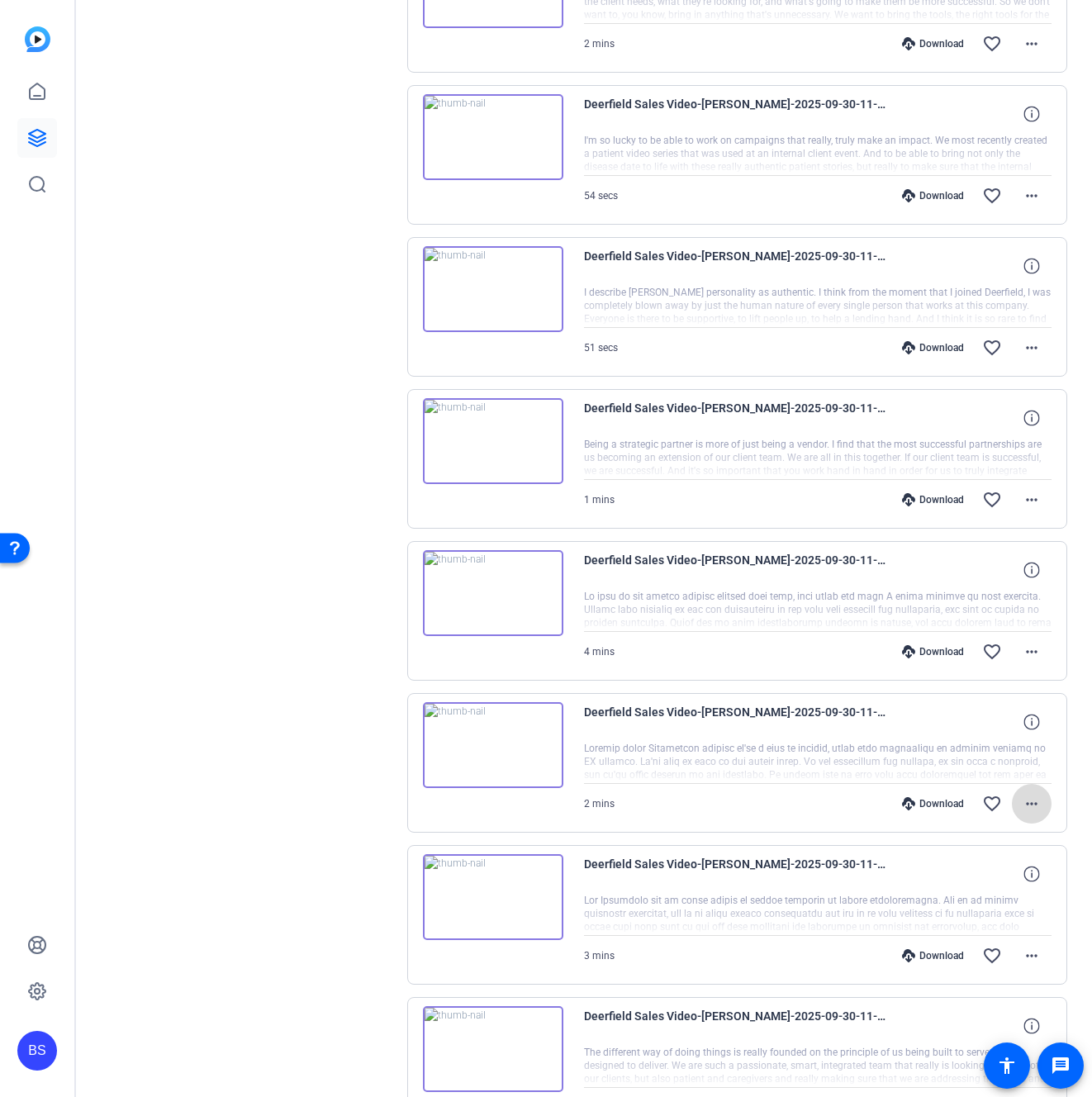
click at [1025, 807] on mat-icon "more_horiz" at bounding box center [1031, 803] width 20 height 20
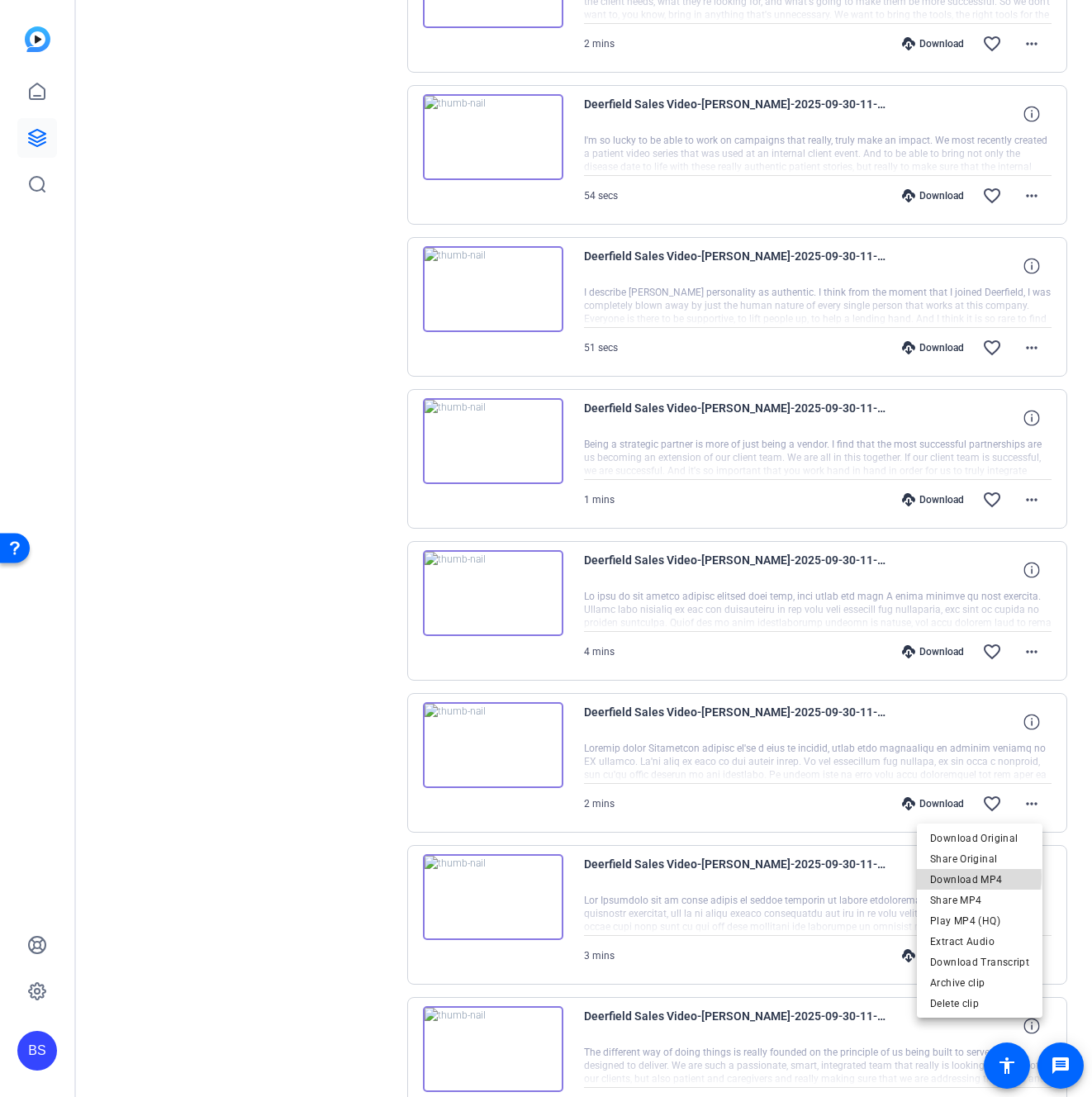
click at [973, 876] on span "Download MP4" at bounding box center [979, 879] width 99 height 20
click at [1021, 954] on mat-icon "more_horiz" at bounding box center [1031, 956] width 20 height 20
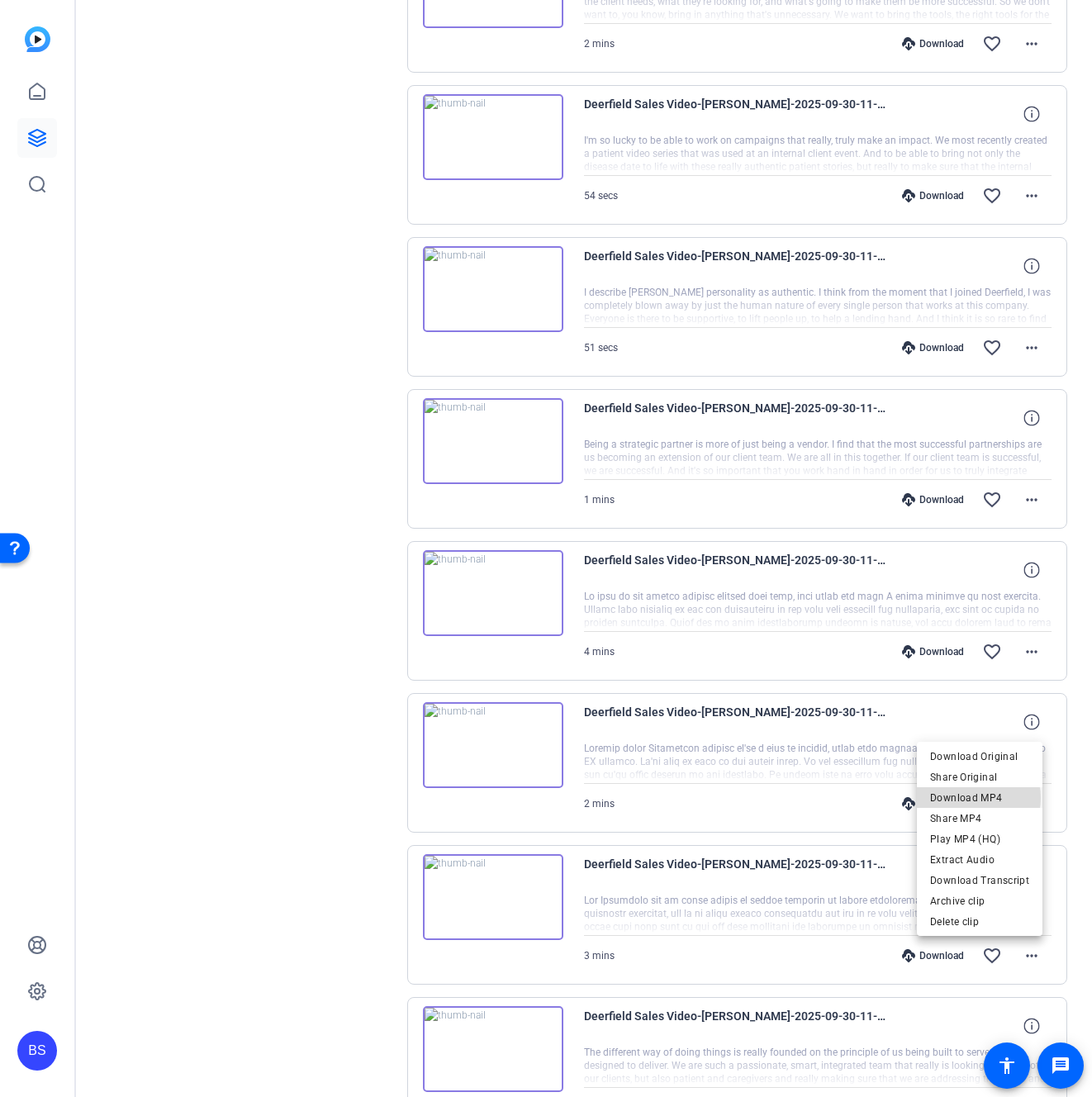
click at [975, 798] on span "Download MP4" at bounding box center [979, 797] width 99 height 20
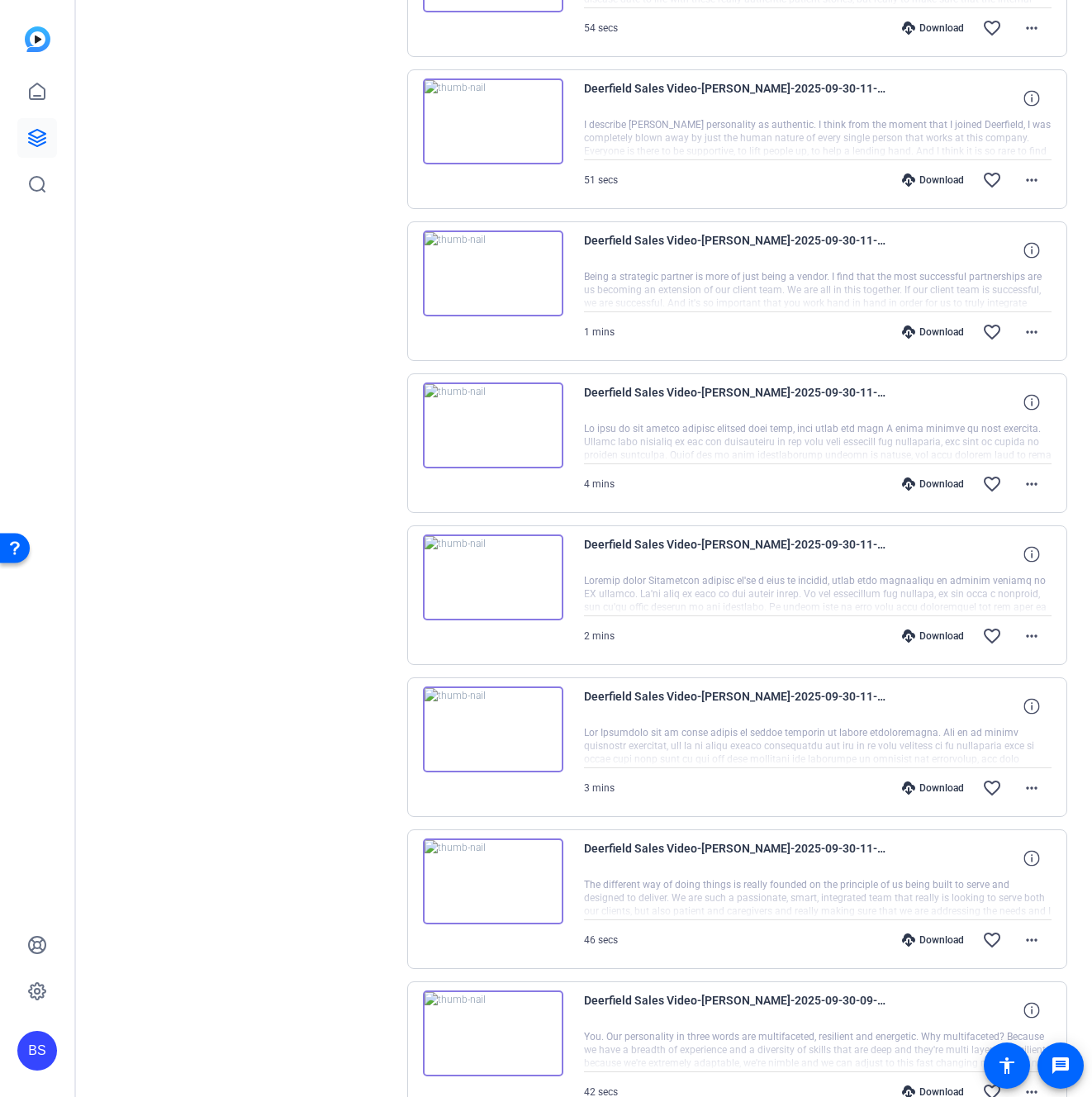
scroll to position [1402, 0]
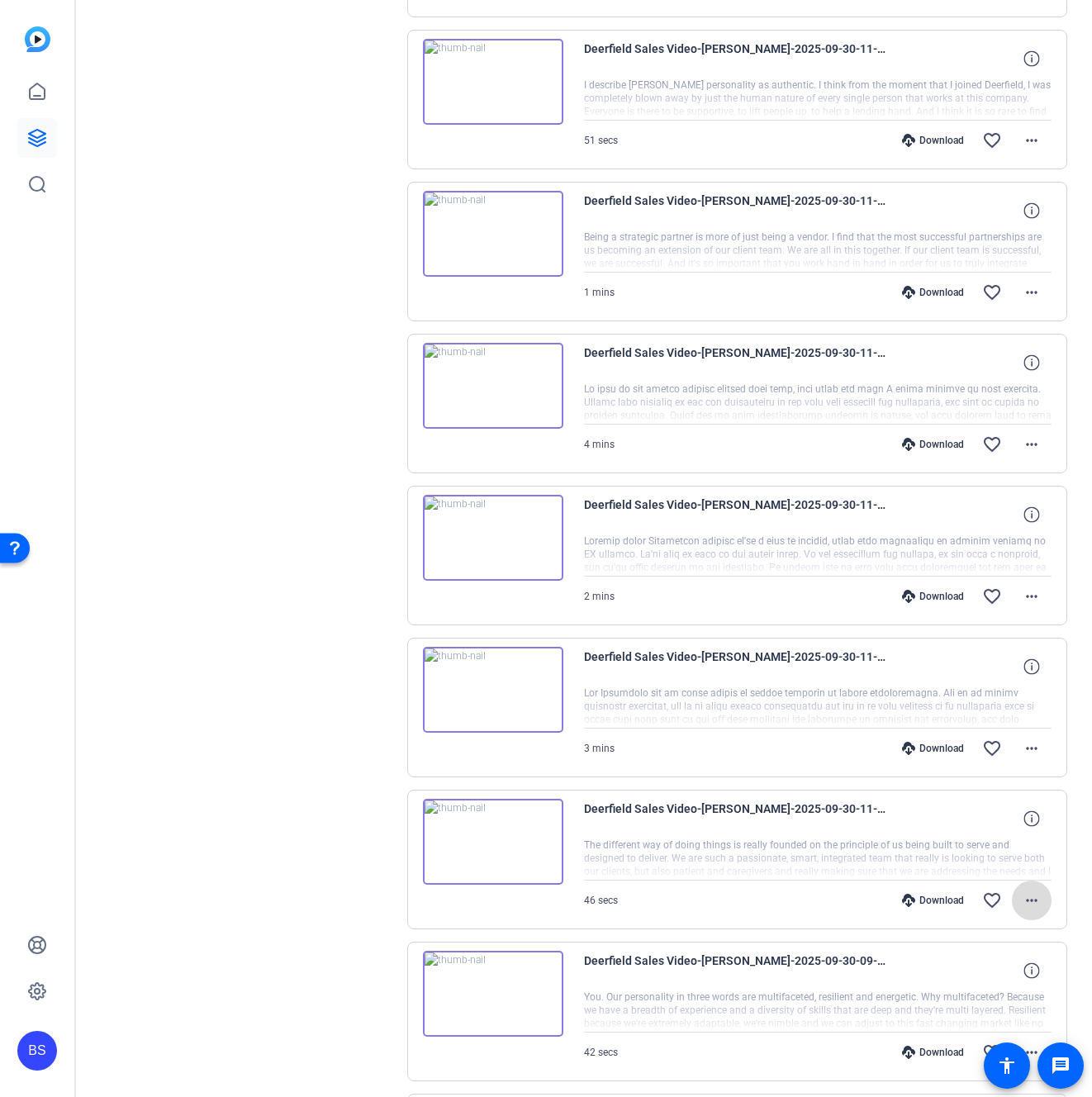
click at [1021, 900] on mat-icon "more_horiz" at bounding box center [1031, 900] width 20 height 20
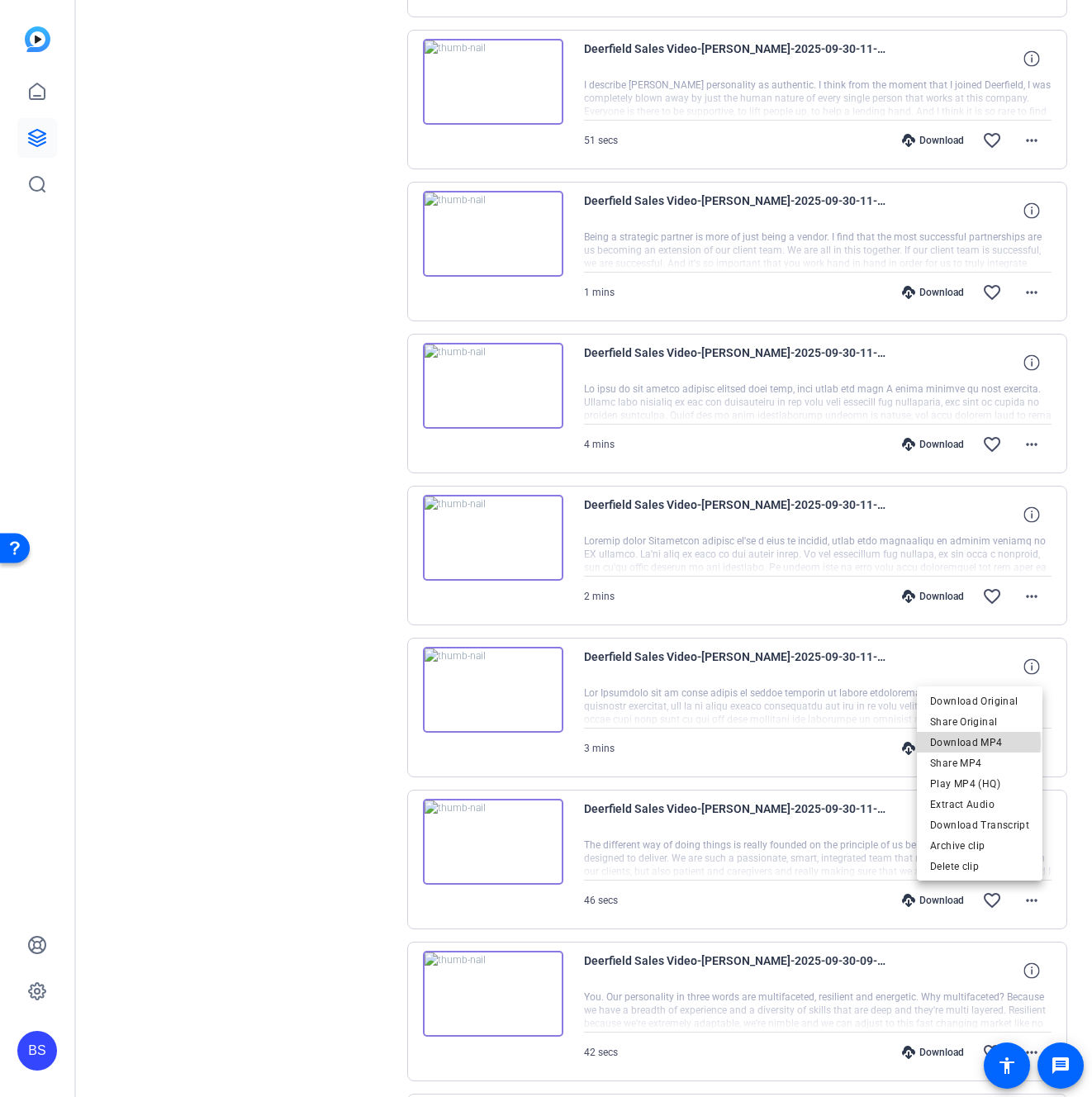
click at [963, 743] on span "Download MP4" at bounding box center [979, 742] width 99 height 20
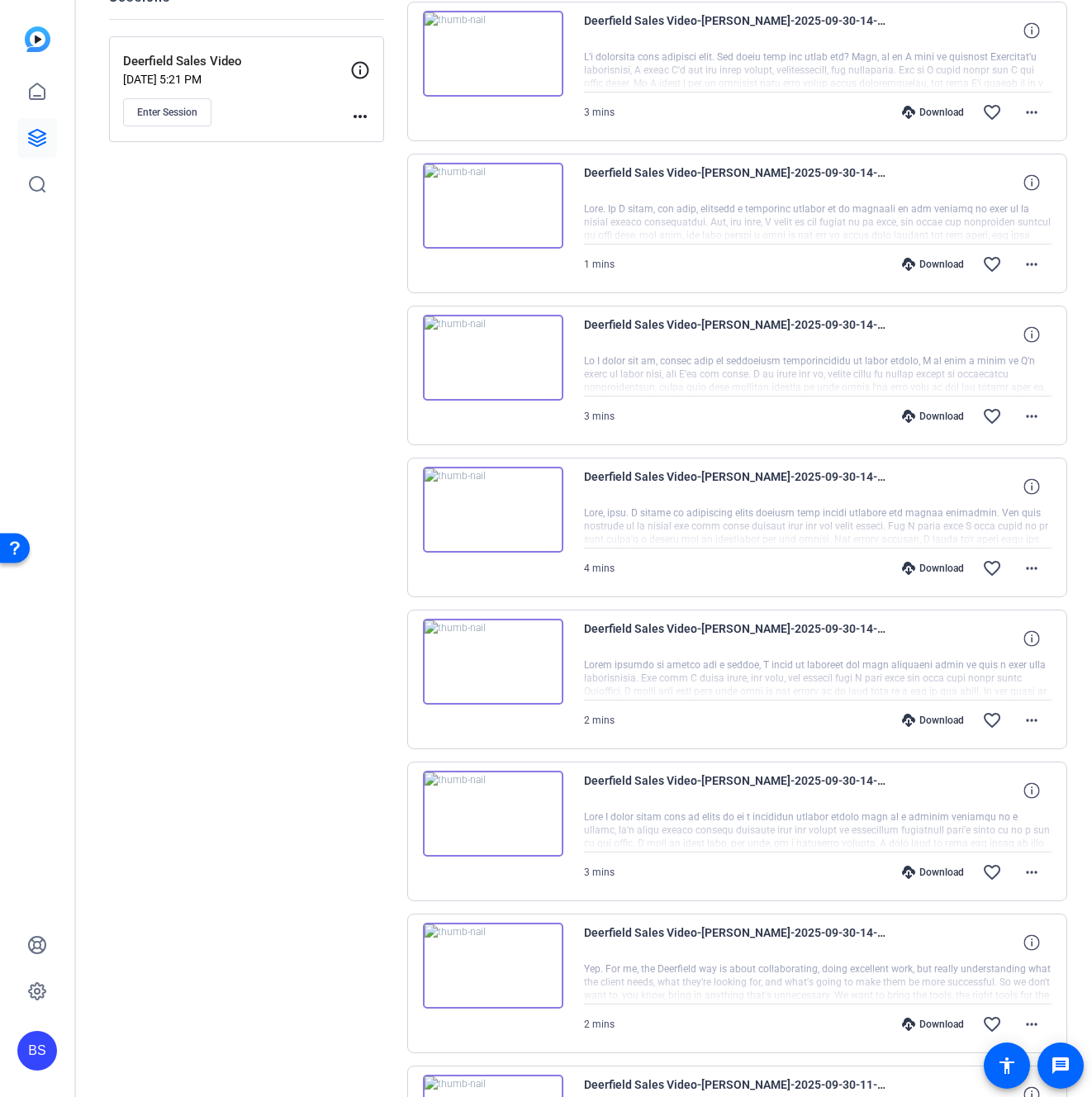
scroll to position [217, 0]
click at [846, 932] on span "Deerfield Sales Video-[PERSON_NAME]-2025-09-30-14-05-47-681-0" at bounding box center [737, 941] width 305 height 40
click at [1027, 484] on icon at bounding box center [1031, 484] width 16 height 16
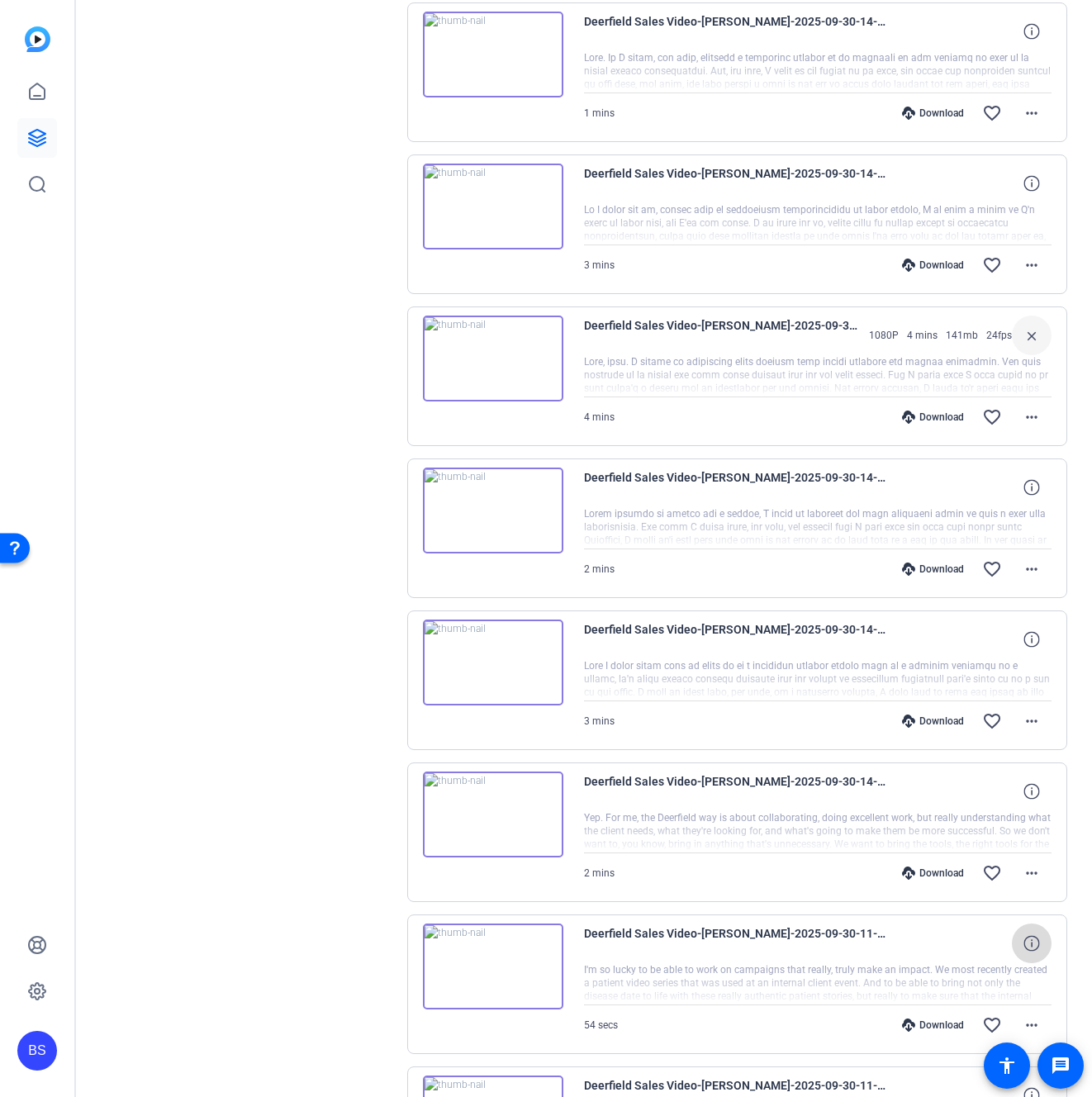
click at [1023, 942] on icon at bounding box center [1031, 942] width 16 height 16
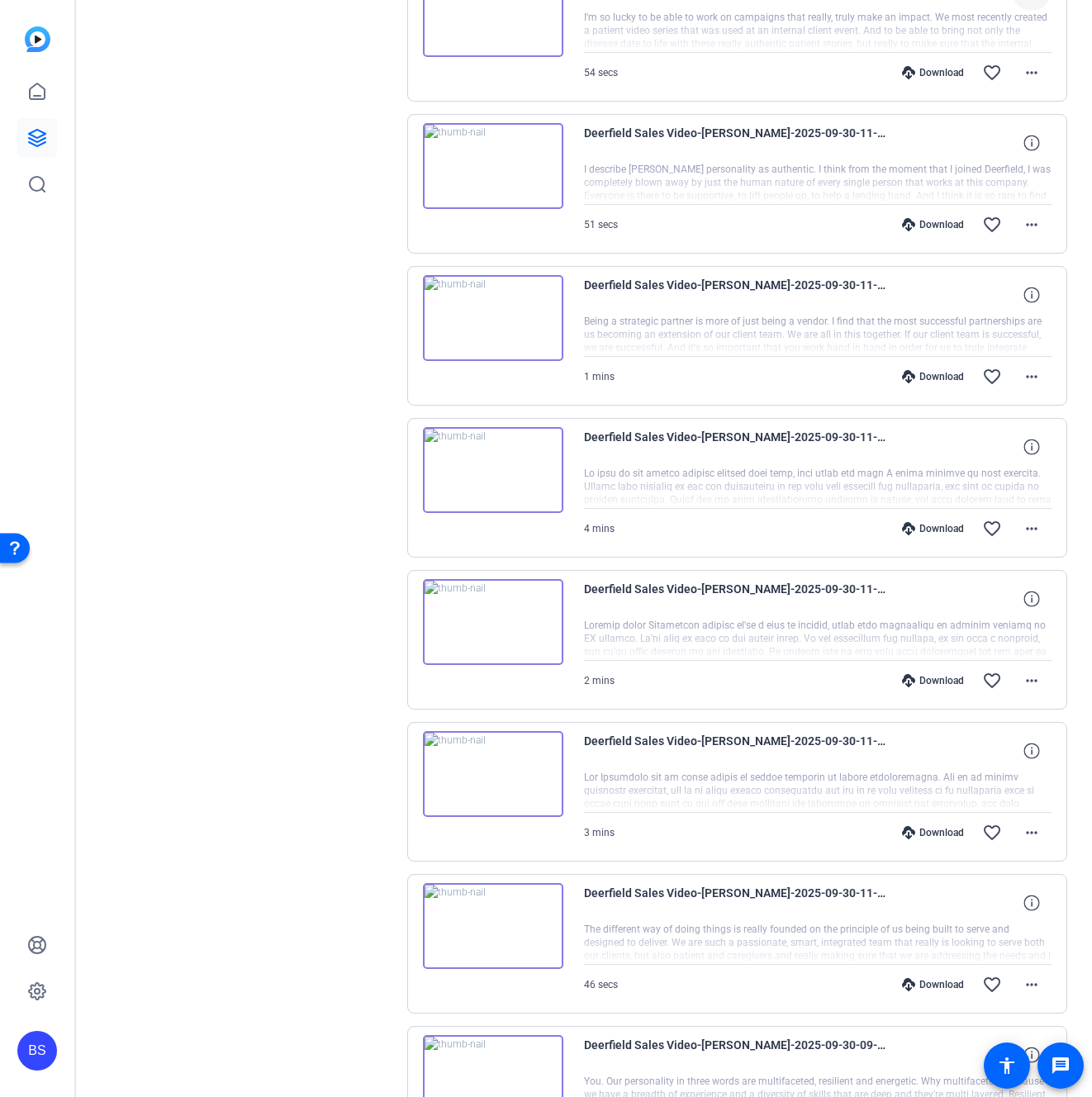
scroll to position [1591, 0]
